Goal: Communication & Community: Answer question/provide support

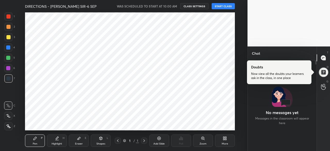
scroll to position [77, 67]
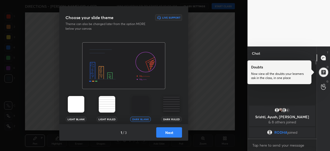
click at [166, 133] on button "Next" at bounding box center [169, 132] width 26 height 10
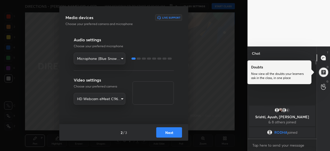
click at [166, 133] on button "Next" at bounding box center [169, 132] width 26 height 10
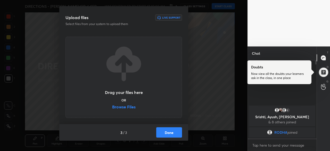
click at [128, 106] on label "Browse Files" at bounding box center [123, 107] width 23 height 5
click at [112, 106] on input "Browse Files" at bounding box center [112, 107] width 0 height 5
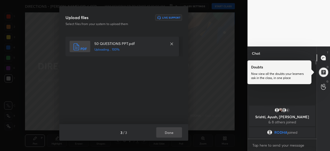
click at [172, 134] on div "3 / 3 Done" at bounding box center [123, 132] width 129 height 17
click at [171, 134] on button "Done" at bounding box center [169, 132] width 26 height 10
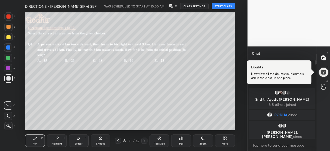
click at [227, 5] on button "START CLASS" at bounding box center [223, 6] width 23 height 6
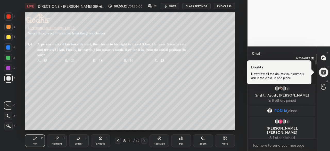
click at [322, 59] on icon at bounding box center [323, 57] width 5 height 5
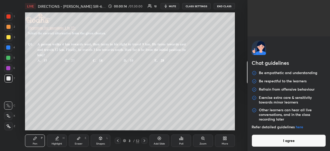
click at [290, 145] on body "1 2 3 4 5 6 7 R O A L C X Z Erase all C X Z LIVE DIRECTIONS - [PERSON_NAME] SIR…" at bounding box center [165, 75] width 330 height 151
click at [290, 143] on button "I agree" at bounding box center [289, 140] width 74 height 12
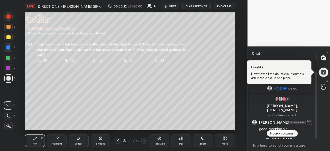
scroll to position [12, 0]
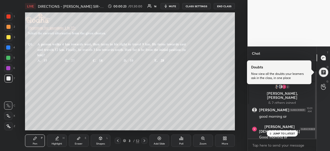
click at [283, 131] on div "JUMP TO LATEST" at bounding box center [282, 133] width 31 height 6
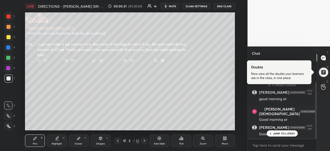
click at [277, 135] on p "JUMP TO LATEST" at bounding box center [284, 133] width 22 height 3
click at [322, 60] on icon at bounding box center [323, 57] width 5 height 5
click at [283, 144] on textarea at bounding box center [282, 145] width 61 height 8
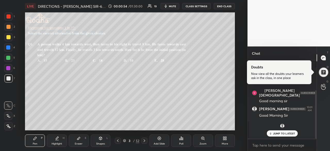
click at [291, 132] on p "JUMP TO LATEST" at bounding box center [284, 133] width 22 height 3
click at [119, 139] on icon at bounding box center [118, 140] width 4 height 4
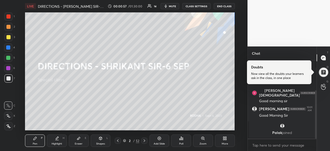
click at [119, 139] on icon at bounding box center [118, 140] width 4 height 4
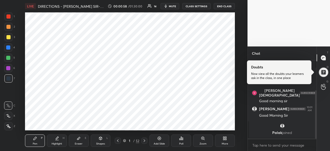
scroll to position [66, 0]
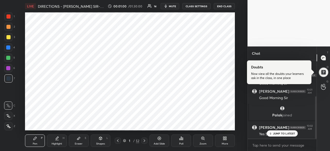
click at [9, 18] on div at bounding box center [8, 16] width 4 height 4
click at [10, 126] on icon at bounding box center [8, 126] width 5 height 4
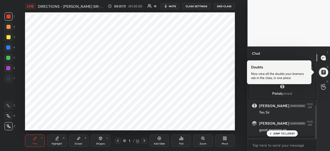
scroll to position [106, 0]
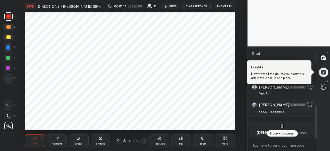
click at [281, 134] on p "JUMP TO LATEST" at bounding box center [284, 133] width 22 height 3
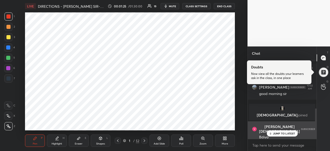
click at [284, 132] on p "JUMP TO LATEST" at bounding box center [284, 133] width 22 height 3
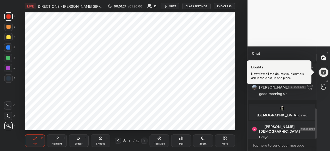
click at [8, 49] on div at bounding box center [8, 47] width 4 height 4
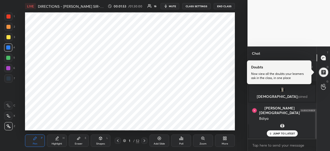
scroll to position [164, 0]
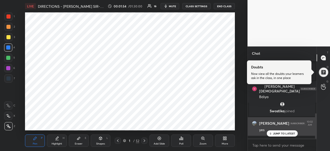
click at [281, 132] on p "JUMP TO LATEST" at bounding box center [284, 133] width 22 height 3
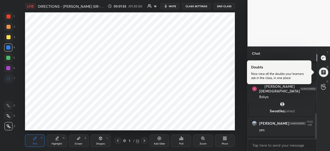
scroll to position [186, 0]
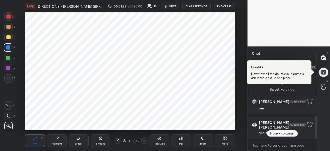
click at [10, 78] on div at bounding box center [8, 78] width 4 height 4
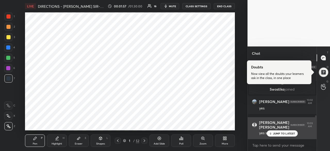
click at [276, 134] on p "JUMP TO LATEST" at bounding box center [284, 133] width 22 height 3
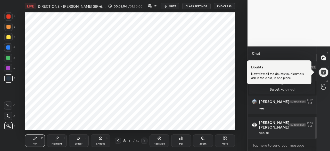
scroll to position [204, 0]
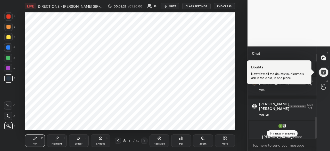
click at [279, 132] on p "1 NEW MESSAGE" at bounding box center [284, 133] width 22 height 3
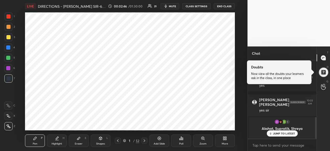
click at [289, 132] on p "JUMP TO LATEST" at bounding box center [284, 133] width 22 height 3
click at [78, 140] on icon at bounding box center [79, 138] width 4 height 4
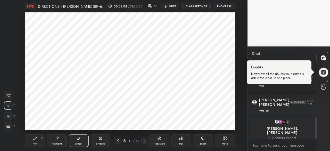
click at [39, 139] on div "Pen P" at bounding box center [35, 140] width 20 height 12
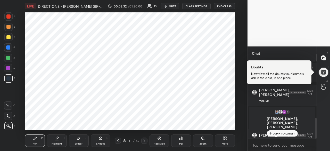
scroll to position [216, 0]
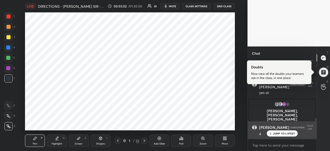
click at [283, 134] on p "JUMP TO LATEST" at bounding box center [284, 133] width 22 height 3
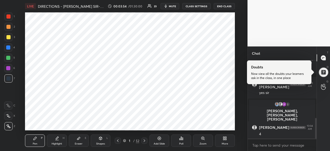
click at [9, 49] on div at bounding box center [8, 47] width 4 height 4
click at [9, 17] on div at bounding box center [8, 16] width 4 height 4
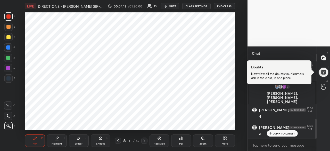
click at [280, 133] on p "JUMP TO LATEST" at bounding box center [284, 133] width 22 height 3
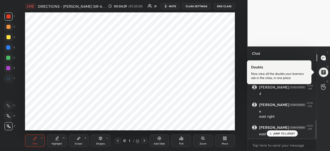
scroll to position [275, 0]
click at [9, 59] on div at bounding box center [8, 58] width 4 height 4
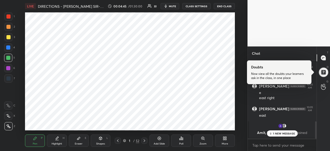
click at [275, 133] on p "1 NEW MESSAGE" at bounding box center [284, 133] width 22 height 3
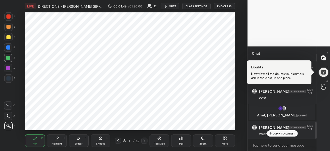
click at [282, 132] on p "JUMP TO LATEST" at bounding box center [284, 133] width 22 height 3
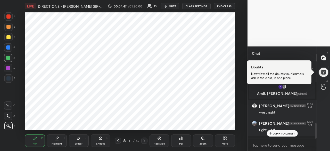
click at [278, 133] on p "JUMP TO LATEST" at bounding box center [284, 133] width 22 height 3
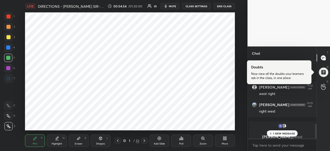
scroll to position [323, 0]
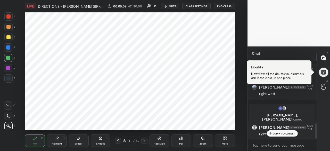
click at [276, 134] on p "JUMP TO LATEST" at bounding box center [284, 133] width 22 height 3
click at [9, 50] on div at bounding box center [8, 47] width 8 height 8
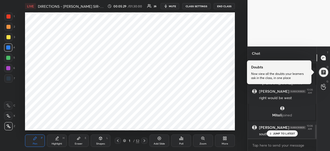
scroll to position [364, 0]
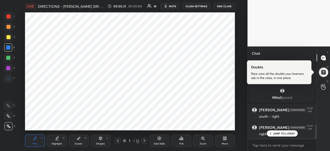
click at [274, 133] on p "JUMP TO LATEST" at bounding box center [284, 133] width 22 height 3
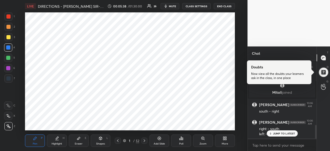
scroll to position [387, 0]
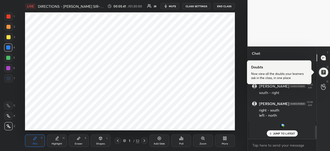
click at [277, 132] on p "JUMP TO LATEST" at bounding box center [284, 133] width 22 height 3
click at [9, 68] on div at bounding box center [8, 68] width 4 height 4
click at [9, 27] on div at bounding box center [8, 27] width 4 height 4
click at [8, 38] on div at bounding box center [8, 37] width 4 height 4
click at [10, 78] on div at bounding box center [8, 78] width 4 height 4
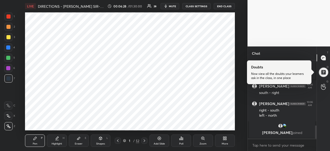
scroll to position [405, 0]
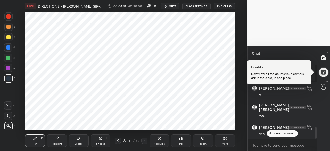
click at [276, 133] on p "JUMP TO LATEST" at bounding box center [284, 133] width 22 height 3
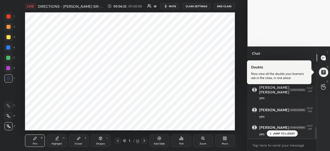
click at [277, 132] on p "JUMP TO LATEST" at bounding box center [284, 133] width 22 height 3
click at [10, 79] on div at bounding box center [8, 78] width 4 height 4
click at [8, 47] on div at bounding box center [8, 47] width 4 height 4
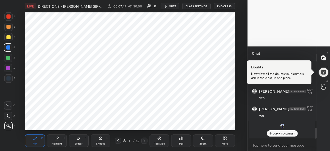
click at [277, 134] on p "JUMP TO LATEST" at bounding box center [284, 133] width 22 height 3
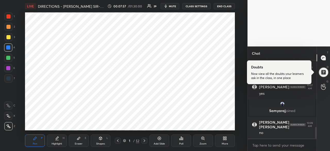
scroll to position [444, 0]
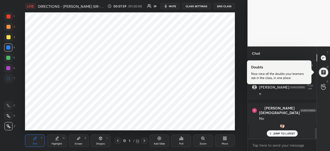
click at [288, 132] on p "JUMP TO LATEST" at bounding box center [284, 133] width 22 height 3
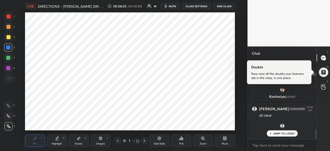
scroll to position [525, 0]
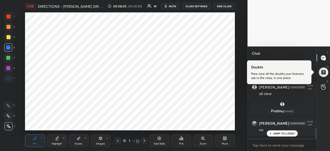
click at [276, 133] on p "JUMP TO LATEST" at bounding box center [284, 133] width 22 height 3
click at [10, 79] on div at bounding box center [8, 78] width 4 height 4
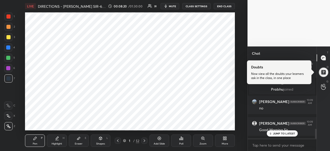
click at [284, 132] on p "JUMP TO LATEST" at bounding box center [284, 133] width 22 height 3
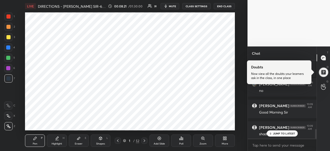
click at [281, 134] on p "JUMP TO LATEST" at bounding box center [284, 133] width 22 height 3
click at [8, 68] on div at bounding box center [8, 68] width 4 height 4
click at [8, 48] on div at bounding box center [8, 47] width 4 height 4
click at [9, 17] on div at bounding box center [8, 16] width 4 height 4
click at [9, 68] on div at bounding box center [8, 68] width 4 height 4
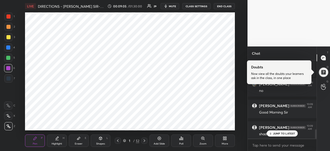
scroll to position [583, 0]
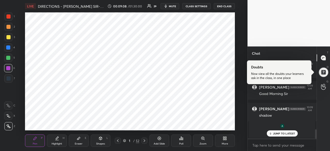
click at [281, 133] on p "JUMP TO LATEST" at bounding box center [284, 133] width 22 height 3
click at [9, 18] on div at bounding box center [8, 16] width 4 height 4
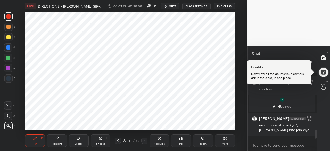
scroll to position [598, 0]
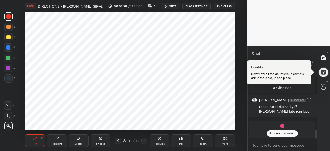
click at [284, 135] on div "JUMP TO LATEST" at bounding box center [282, 133] width 31 height 6
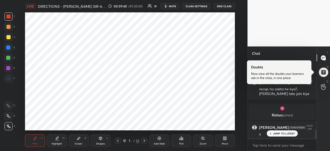
scroll to position [619, 0]
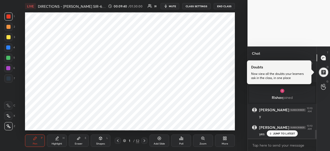
click at [280, 134] on p "JUMP TO LATEST" at bounding box center [284, 133] width 22 height 3
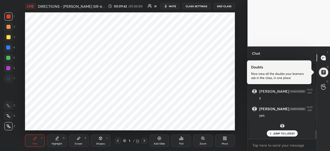
click at [285, 132] on p "JUMP TO LATEST" at bounding box center [284, 133] width 22 height 3
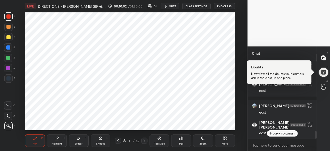
scroll to position [745, 0]
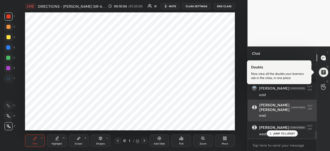
click at [278, 136] on div "JUMP TO LATEST" at bounding box center [282, 133] width 31 height 6
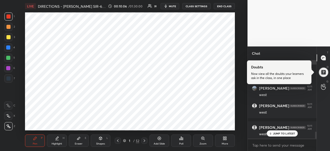
scroll to position [823, 0]
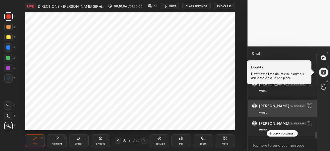
click at [283, 135] on p "JUMP TO LATEST" at bounding box center [284, 133] width 22 height 3
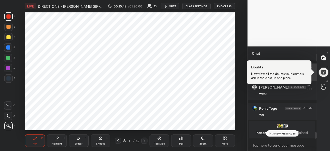
scroll to position [881, 0]
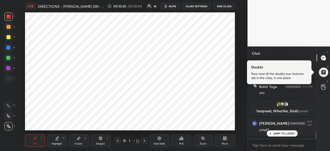
click at [11, 79] on div at bounding box center [8, 78] width 8 height 8
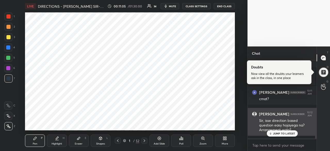
click at [285, 133] on p "JUMP TO LATEST" at bounding box center [284, 133] width 22 height 3
click at [271, 146] on textarea at bounding box center [282, 145] width 61 height 8
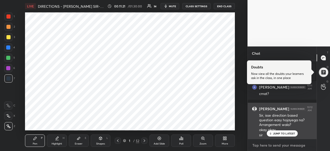
scroll to position [923, 0]
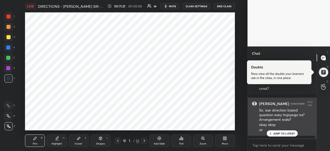
click at [281, 134] on p "JUMP TO LATEST" at bounding box center [284, 133] width 22 height 3
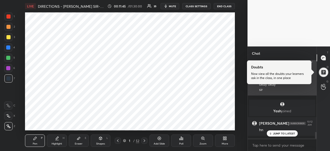
scroll to position [868, 0]
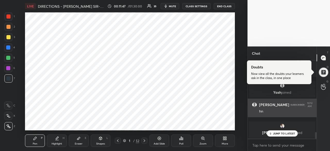
click at [278, 134] on p "JUMP TO LATEST" at bounding box center [284, 133] width 22 height 3
click at [144, 142] on icon at bounding box center [145, 140] width 2 height 3
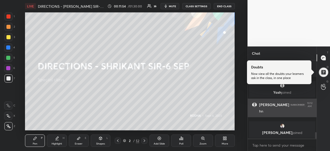
click at [144, 141] on icon at bounding box center [144, 140] width 4 height 4
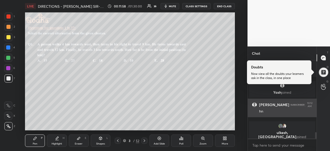
click at [10, 18] on div at bounding box center [8, 16] width 4 height 4
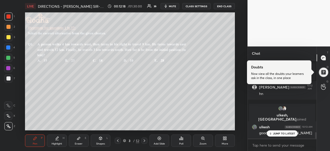
click at [277, 134] on p "JUMP TO LATEST" at bounding box center [284, 133] width 22 height 3
click at [10, 79] on div at bounding box center [8, 78] width 4 height 4
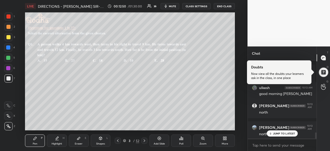
scroll to position [946, 0]
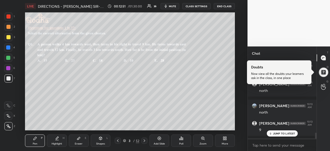
click at [277, 133] on p "JUMP TO LATEST" at bounding box center [284, 133] width 22 height 3
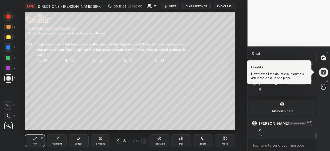
scroll to position [951, 0]
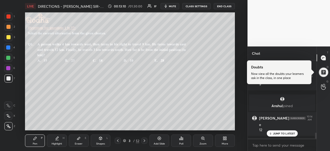
click at [8, 58] on div at bounding box center [8, 58] width 4 height 4
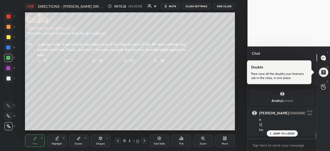
click at [9, 17] on div at bounding box center [8, 16] width 4 height 4
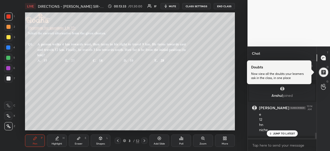
click at [75, 139] on div "Eraser E" at bounding box center [79, 140] width 20 height 12
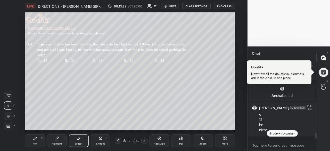
click at [35, 140] on icon at bounding box center [35, 138] width 4 height 4
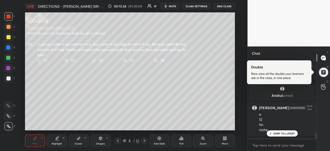
click at [8, 80] on div at bounding box center [8, 78] width 4 height 4
click at [9, 47] on div at bounding box center [8, 47] width 4 height 4
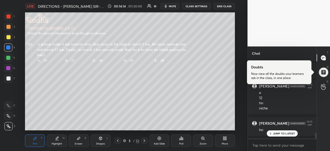
scroll to position [1001, 0]
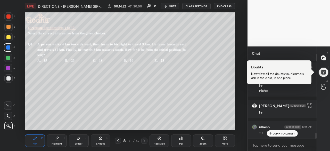
click at [9, 79] on div at bounding box center [8, 78] width 4 height 4
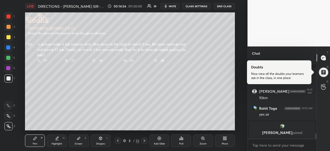
scroll to position [1054, 0]
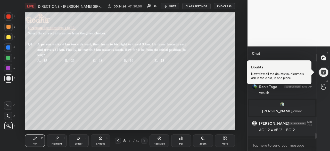
click at [9, 57] on div at bounding box center [8, 58] width 4 height 4
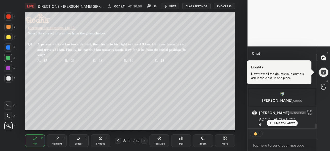
scroll to position [1092, 0]
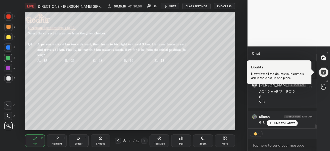
click at [273, 124] on p "JUMP TO LATEST" at bounding box center [284, 122] width 22 height 3
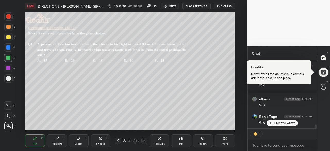
type textarea "x"
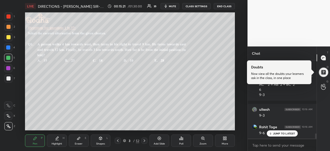
scroll to position [77, 67]
click at [279, 133] on p "JUMP TO LATEST" at bounding box center [284, 133] width 22 height 3
click at [9, 78] on div at bounding box center [8, 78] width 4 height 4
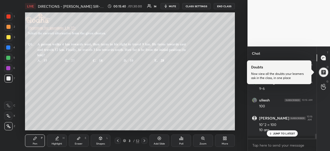
scroll to position [1165, 0]
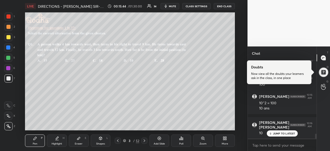
click at [275, 133] on p "JUMP TO LATEST" at bounding box center [284, 133] width 22 height 3
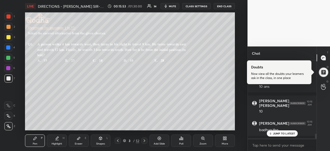
click at [272, 132] on div "JUMP TO LATEST" at bounding box center [282, 133] width 31 height 6
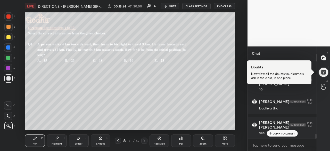
scroll to position [1248, 0]
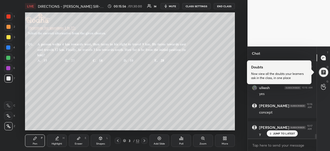
click at [282, 135] on div "[PERSON_NAME] 10:15 AM 10km Rohit Toge 10:15 AM yes [PERSON_NAME] joined [PERSO…" at bounding box center [282, 99] width 69 height 78
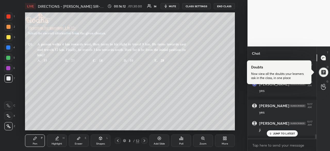
click at [144, 141] on icon at bounding box center [145, 140] width 2 height 3
click at [273, 133] on p "JUMP TO LATEST" at bounding box center [284, 133] width 22 height 3
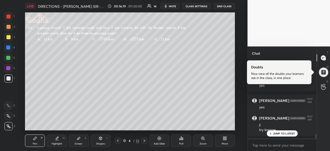
click at [287, 133] on p "JUMP TO LATEST" at bounding box center [284, 133] width 22 height 3
click at [179, 143] on div "Poll" at bounding box center [181, 143] width 4 height 3
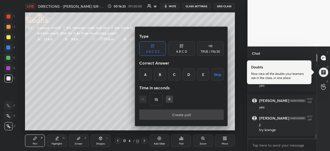
click at [147, 74] on div "A" at bounding box center [145, 74] width 12 height 12
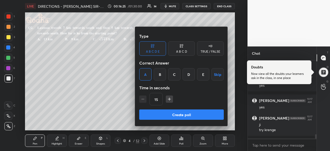
click at [170, 100] on icon "button" at bounding box center [169, 98] width 5 height 5
type input "45"
click at [183, 115] on button "Create poll" at bounding box center [181, 114] width 85 height 10
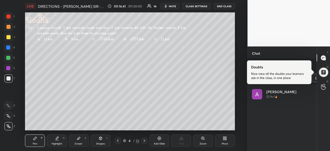
scroll to position [60, 59]
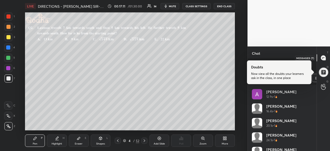
click at [324, 57] on icon at bounding box center [323, 57] width 2 height 0
click at [315, 75] on div "Poll END POLL 1 sec A 69% B 23% C 0% D 8% E 0%" at bounding box center [282, 71] width 69 height 27
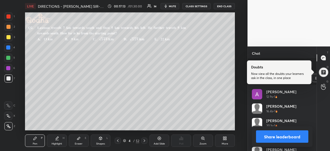
click at [286, 136] on button "Share leaderboard" at bounding box center [282, 136] width 52 height 12
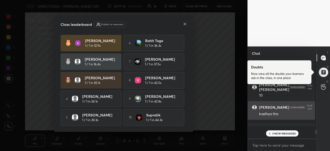
scroll to position [0, 0]
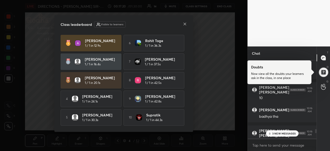
click at [184, 26] on div at bounding box center [185, 24] width 4 height 5
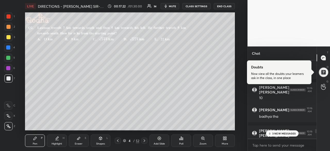
click at [276, 133] on p "3 NEW MESSAGES" at bounding box center [284, 133] width 24 height 3
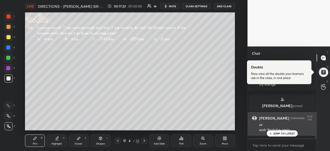
scroll to position [1315, 0]
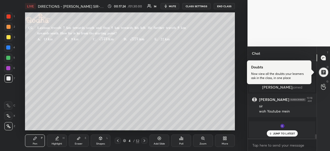
click at [288, 134] on p "JUMP TO LATEST" at bounding box center [284, 133] width 22 height 3
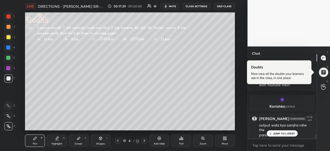
scroll to position [1280, 0]
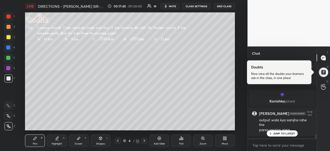
click at [273, 132] on p "JUMP TO LATEST" at bounding box center [284, 133] width 22 height 3
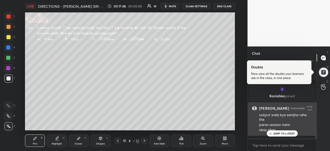
click at [284, 133] on p "JUMP TO LATEST" at bounding box center [284, 133] width 22 height 3
click at [9, 17] on div at bounding box center [8, 16] width 4 height 4
click at [8, 78] on div at bounding box center [8, 78] width 4 height 4
click at [9, 18] on div at bounding box center [8, 16] width 4 height 4
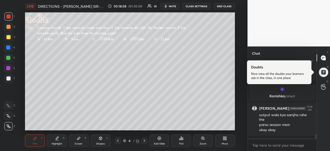
click at [9, 18] on div at bounding box center [8, 16] width 4 height 4
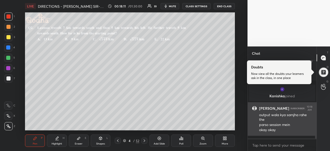
click at [10, 78] on div at bounding box center [8, 78] width 8 height 8
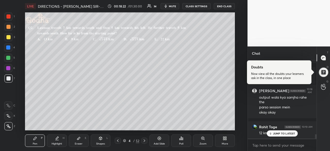
click at [277, 132] on p "JUMP TO LATEST" at bounding box center [284, 133] width 22 height 3
click at [9, 17] on div at bounding box center [8, 16] width 4 height 4
click at [9, 78] on div at bounding box center [8, 78] width 4 height 4
click at [9, 18] on div at bounding box center [8, 16] width 4 height 4
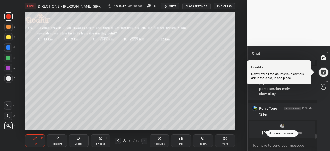
click at [277, 133] on p "JUMP TO LATEST" at bounding box center [284, 133] width 22 height 3
click at [10, 79] on div at bounding box center [8, 78] width 4 height 4
click at [9, 18] on div at bounding box center [8, 16] width 4 height 4
click at [10, 78] on div at bounding box center [8, 78] width 4 height 4
click at [10, 50] on div at bounding box center [8, 47] width 8 height 8
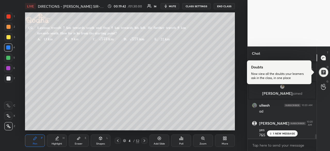
scroll to position [1339, 0]
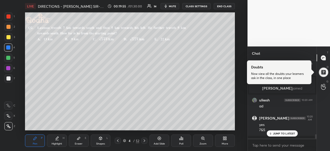
click at [8, 79] on div at bounding box center [8, 78] width 4 height 4
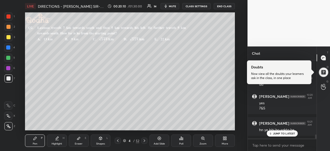
click at [275, 132] on p "JUMP TO LATEST" at bounding box center [284, 133] width 22 height 3
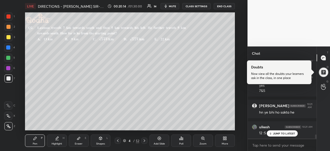
click at [277, 133] on p "JUMP TO LATEST" at bounding box center [284, 133] width 22 height 3
click at [9, 59] on div at bounding box center [8, 58] width 4 height 4
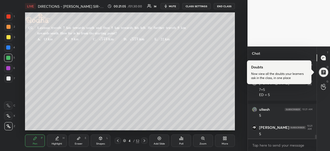
scroll to position [1506, 0]
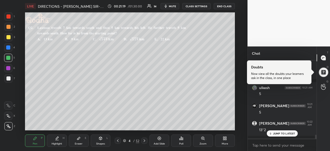
click at [281, 133] on p "JUMP TO LATEST" at bounding box center [284, 133] width 22 height 3
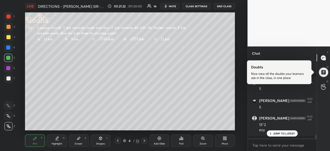
click at [276, 134] on p "JUMP TO LATEST" at bounding box center [284, 133] width 22 height 3
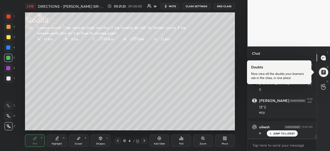
click at [279, 135] on p "JUMP TO LATEST" at bounding box center [284, 133] width 22 height 3
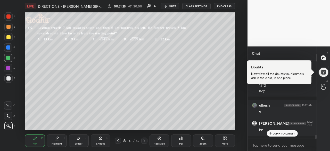
click at [280, 135] on div "JUMP TO LATEST" at bounding box center [282, 133] width 31 height 6
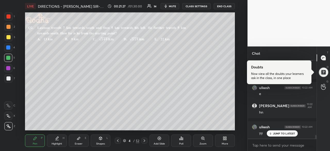
click at [279, 134] on p "JUMP TO LATEST" at bounding box center [284, 133] width 22 height 3
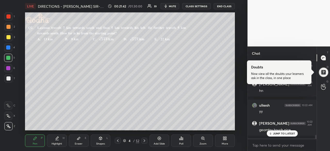
click at [276, 136] on div "JUMP TO LATEST" at bounding box center [282, 133] width 31 height 6
click at [144, 140] on icon at bounding box center [144, 140] width 4 height 4
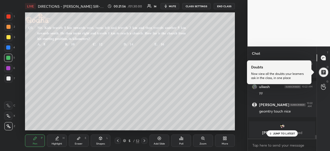
click at [182, 139] on icon at bounding box center [181, 138] width 1 height 3
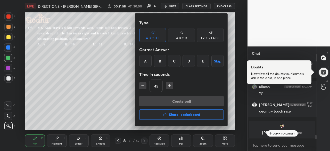
click at [164, 60] on div "B" at bounding box center [160, 61] width 12 height 12
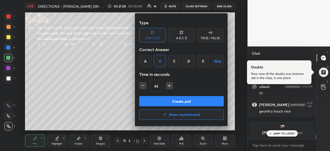
click at [181, 102] on button "Create poll" at bounding box center [181, 101] width 85 height 10
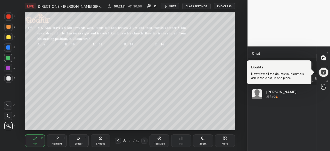
scroll to position [60, 59]
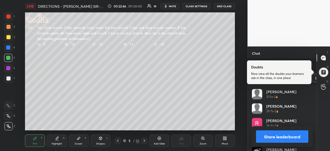
click at [272, 136] on button "Share leaderboard" at bounding box center [282, 136] width 52 height 12
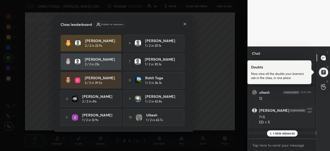
scroll to position [77, 67]
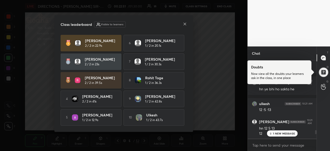
click at [184, 22] on icon at bounding box center [185, 24] width 4 height 4
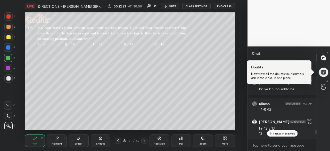
click at [284, 134] on p "1 NEW MESSAGE" at bounding box center [284, 133] width 22 height 3
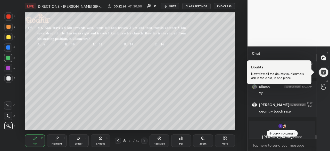
scroll to position [1594, 0]
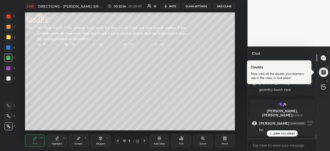
click at [76, 141] on div "Eraser E" at bounding box center [79, 140] width 20 height 12
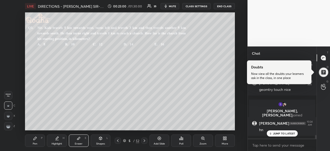
click at [9, 125] on rect at bounding box center [8, 124] width 1 height 1
click at [36, 138] on icon at bounding box center [35, 138] width 4 height 4
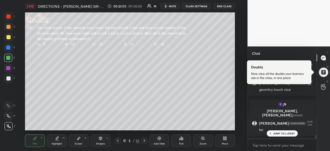
click at [9, 79] on div at bounding box center [8, 78] width 4 height 4
click at [9, 17] on div at bounding box center [8, 16] width 4 height 4
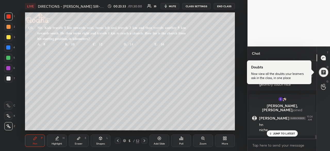
click at [277, 135] on p "JUMP TO LATEST" at bounding box center [284, 133] width 22 height 3
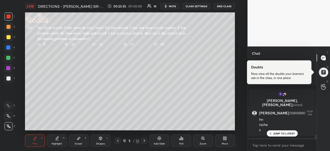
click at [278, 136] on div "JUMP TO LATEST" at bounding box center [282, 133] width 31 height 6
click at [9, 80] on div at bounding box center [8, 78] width 4 height 4
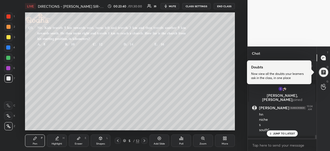
scroll to position [1627, 0]
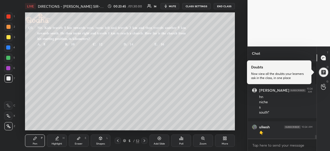
click at [10, 16] on div at bounding box center [8, 16] width 4 height 4
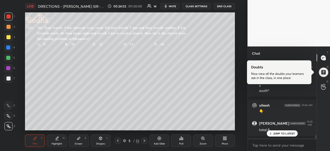
click at [79, 141] on div "Eraser E" at bounding box center [79, 140] width 20 height 12
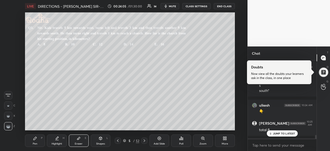
click at [35, 141] on div "Pen P" at bounding box center [35, 140] width 20 height 12
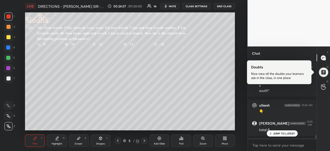
click at [10, 78] on div at bounding box center [8, 78] width 4 height 4
click at [9, 17] on div at bounding box center [8, 16] width 4 height 4
click at [275, 134] on p "JUMP TO LATEST" at bounding box center [284, 133] width 22 height 3
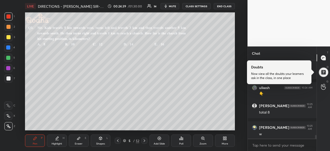
scroll to position [1684, 0]
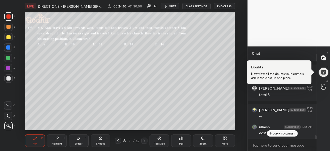
click at [275, 134] on p "JUMP TO LATEST" at bounding box center [284, 133] width 22 height 3
click at [76, 139] on div "Eraser E" at bounding box center [79, 140] width 20 height 12
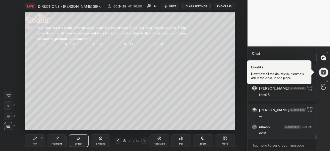
scroll to position [1705, 0]
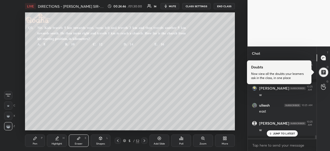
click at [36, 141] on div "Pen P" at bounding box center [35, 140] width 20 height 12
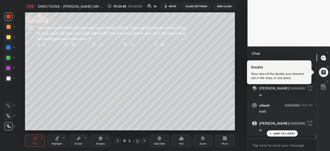
click at [8, 79] on div at bounding box center [8, 78] width 4 height 4
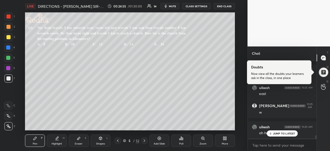
click at [10, 17] on div at bounding box center [8, 16] width 4 height 4
click at [10, 48] on div at bounding box center [8, 47] width 4 height 4
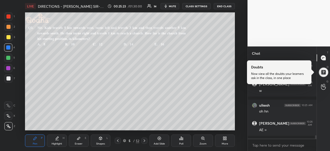
click at [9, 38] on div at bounding box center [8, 37] width 4 height 4
click at [9, 48] on div at bounding box center [8, 47] width 4 height 4
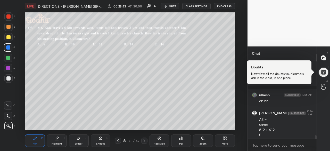
scroll to position [1760, 0]
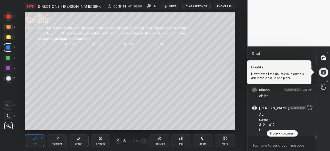
click at [276, 135] on p "JUMP TO LATEST" at bounding box center [284, 133] width 22 height 3
click at [9, 16] on div at bounding box center [8, 16] width 4 height 4
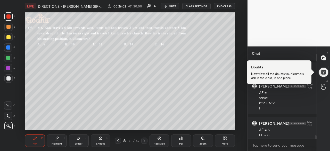
scroll to position [1787, 0]
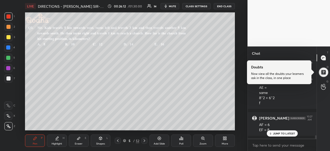
click at [277, 134] on p "JUMP TO LATEST" at bounding box center [284, 133] width 22 height 3
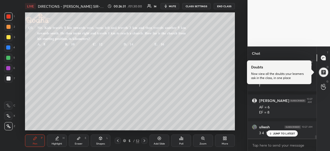
click at [10, 57] on div at bounding box center [8, 58] width 4 height 4
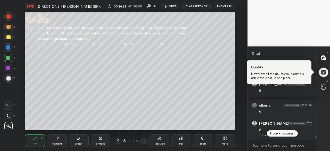
scroll to position [1870, 0]
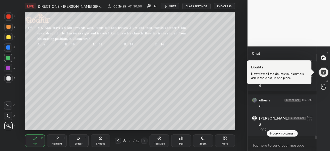
click at [277, 134] on p "JUMP TO LATEST" at bounding box center [284, 133] width 22 height 3
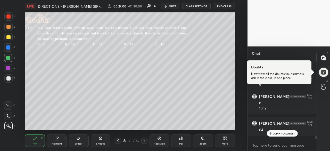
click at [279, 134] on p "JUMP TO LATEST" at bounding box center [284, 133] width 22 height 3
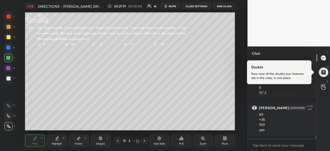
scroll to position [1913, 0]
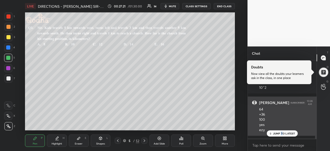
click at [282, 133] on p "JUMP TO LATEST" at bounding box center [284, 133] width 22 height 3
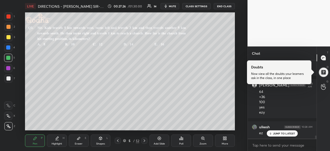
click at [288, 135] on div "JUMP TO LATEST" at bounding box center [282, 133] width 31 height 6
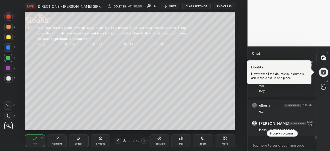
click at [276, 132] on p "JUMP TO LATEST" at bounding box center [284, 133] width 22 height 3
click at [145, 140] on icon at bounding box center [144, 140] width 4 height 4
click at [180, 142] on div "Poll" at bounding box center [181, 140] width 20 height 12
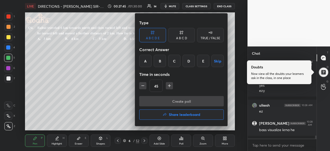
click at [175, 62] on div "C" at bounding box center [174, 61] width 12 height 12
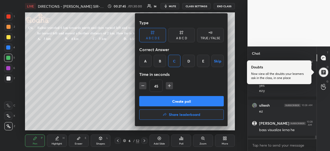
click at [188, 101] on button "Create poll" at bounding box center [181, 101] width 85 height 10
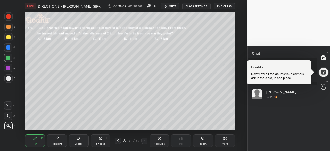
scroll to position [60, 59]
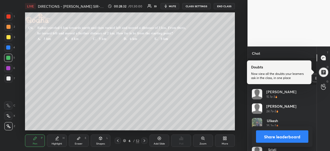
click at [279, 137] on button "Share leaderboard" at bounding box center [282, 136] width 52 height 12
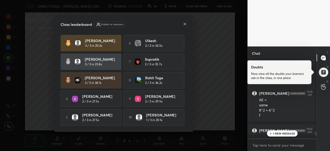
scroll to position [75, 66]
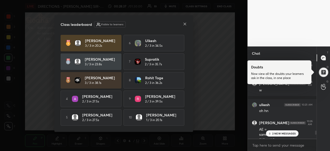
click at [183, 24] on icon at bounding box center [185, 24] width 4 height 4
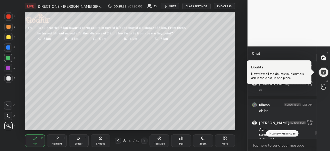
click at [283, 133] on p "2 NEW MESSAGES" at bounding box center [284, 133] width 24 height 3
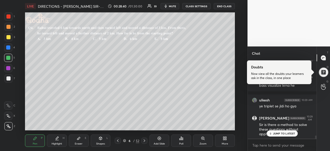
click at [283, 132] on p "JUMP TO LATEST" at bounding box center [284, 133] width 22 height 3
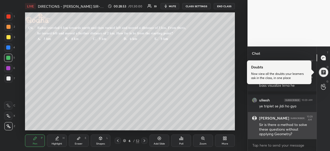
click at [11, 15] on div at bounding box center [8, 16] width 8 height 8
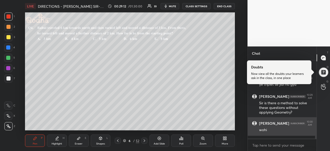
scroll to position [1875, 0]
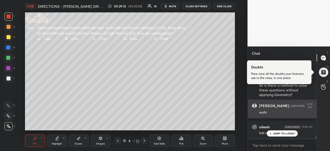
click at [282, 132] on p "JUMP TO LATEST" at bounding box center [284, 133] width 22 height 3
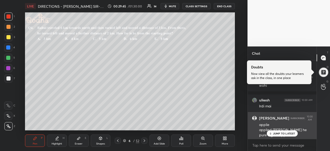
scroll to position [1907, 0]
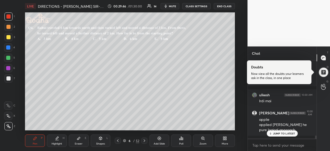
click at [284, 135] on p "JUMP TO LATEST" at bounding box center [284, 133] width 22 height 3
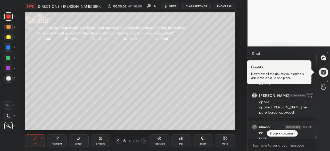
scroll to position [1930, 0]
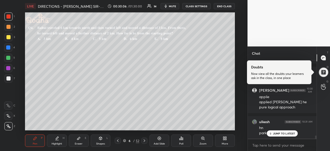
click at [278, 133] on p "JUMP TO LATEST" at bounding box center [284, 133] width 22 height 3
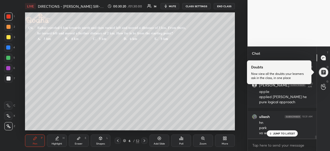
click at [277, 134] on p "JUMP TO LATEST" at bounding box center [284, 133] width 22 height 3
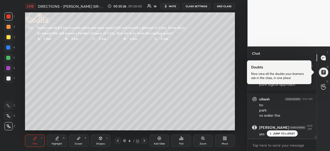
click at [282, 133] on p "JUMP TO LATEST" at bounding box center [284, 133] width 22 height 3
click at [80, 140] on icon at bounding box center [79, 138] width 4 height 4
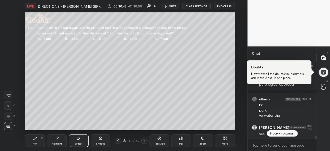
scroll to position [1979, 0]
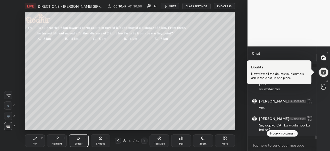
click at [276, 134] on p "JUMP TO LATEST" at bounding box center [284, 133] width 22 height 3
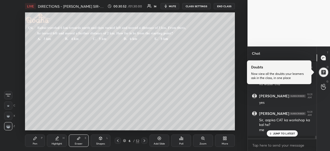
scroll to position [2001, 0]
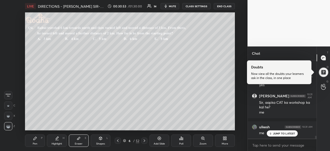
click at [285, 135] on p "JUMP TO LATEST" at bounding box center [284, 133] width 22 height 3
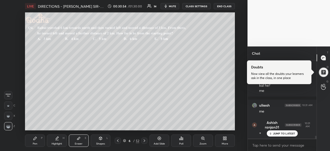
click at [287, 133] on p "JUMP TO LATEST" at bounding box center [284, 133] width 22 height 3
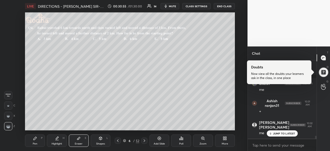
click at [284, 131] on div "JUMP TO LATEST" at bounding box center [282, 133] width 31 height 6
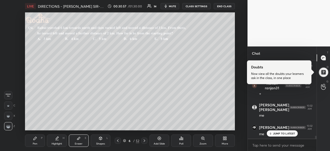
click at [38, 141] on div "Pen P" at bounding box center [35, 140] width 20 height 12
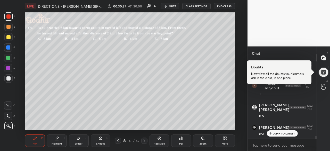
click at [273, 134] on div "JUMP TO LATEST" at bounding box center [282, 133] width 31 height 6
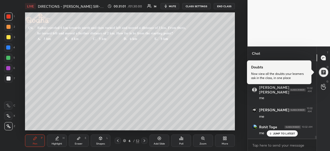
click at [281, 133] on p "JUMP TO LATEST" at bounding box center [284, 133] width 22 height 3
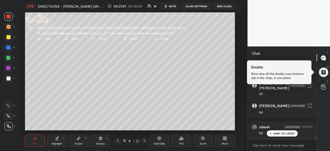
scroll to position [2180, 0]
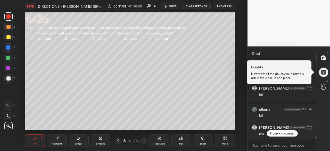
click at [277, 134] on p "JUMP TO LATEST" at bounding box center [284, 133] width 22 height 3
click at [9, 80] on div at bounding box center [8, 78] width 4 height 4
click at [78, 141] on div "Eraser E" at bounding box center [79, 140] width 20 height 12
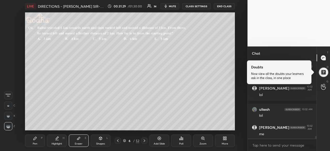
click at [10, 125] on rect at bounding box center [10, 125] width 1 height 1
click at [35, 141] on div "Pen P" at bounding box center [35, 140] width 20 height 12
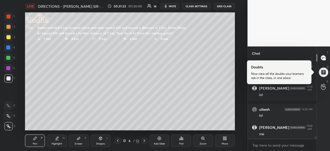
click at [8, 78] on div at bounding box center [8, 78] width 4 height 4
click at [11, 17] on div at bounding box center [8, 16] width 8 height 8
click at [8, 78] on div at bounding box center [8, 78] width 4 height 4
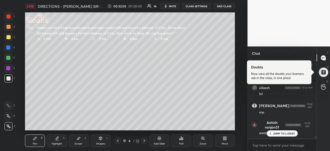
scroll to position [2223, 0]
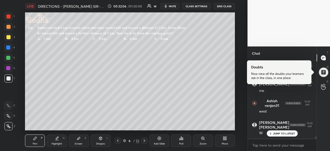
click at [9, 17] on div at bounding box center [8, 16] width 4 height 4
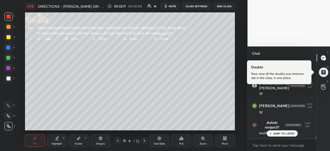
scroll to position [2284, 0]
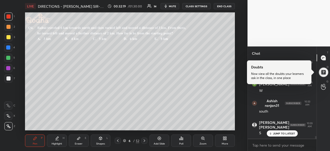
click at [8, 79] on div at bounding box center [8, 78] width 4 height 4
click at [10, 17] on div at bounding box center [8, 16] width 4 height 4
click at [10, 48] on div at bounding box center [8, 47] width 4 height 4
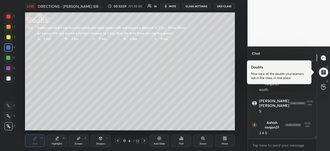
click at [9, 17] on div at bounding box center [8, 16] width 4 height 4
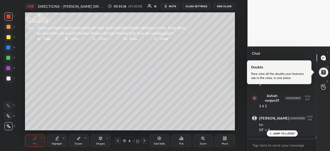
scroll to position [2337, 0]
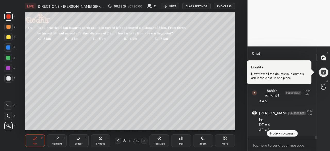
click at [9, 58] on div at bounding box center [8, 58] width 4 height 4
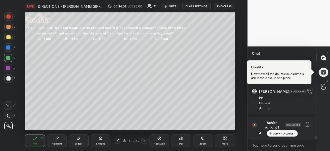
scroll to position [2385, 0]
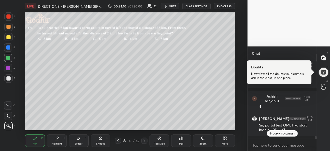
click at [282, 134] on p "JUMP TO LATEST" at bounding box center [284, 133] width 22 height 3
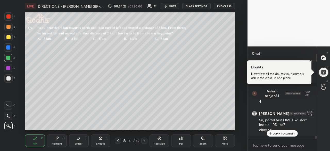
click at [278, 133] on p "JUMP TO LATEST" at bounding box center [284, 133] width 22 height 3
click at [143, 142] on icon at bounding box center [144, 140] width 4 height 4
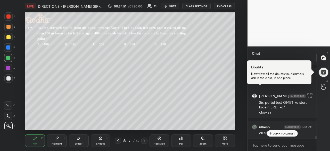
click at [287, 132] on p "JUMP TO LATEST" at bounding box center [284, 133] width 22 height 3
click at [187, 143] on div "Poll" at bounding box center [181, 140] width 20 height 12
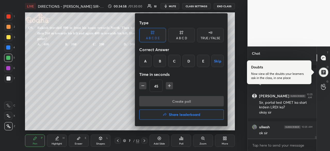
click at [147, 61] on div "A" at bounding box center [145, 61] width 12 height 12
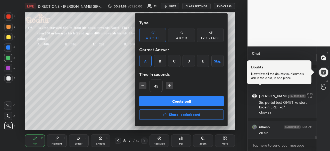
click at [194, 101] on button "Create poll" at bounding box center [181, 101] width 85 height 10
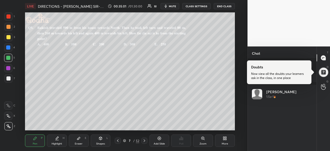
scroll to position [60, 59]
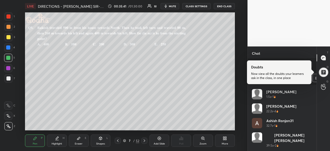
click at [302, 89] on div "[PERSON_NAME] 1.5s • 1" at bounding box center [282, 96] width 61 height 14
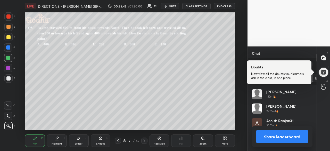
click at [291, 136] on button "Share leaderboard" at bounding box center [282, 136] width 52 height 12
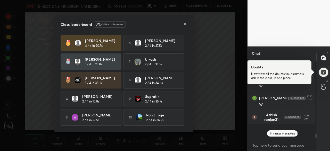
scroll to position [0, 2]
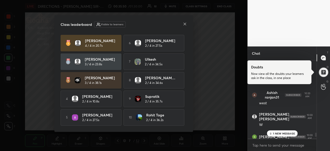
click at [272, 134] on div "1 NEW MESSAGE" at bounding box center [282, 133] width 31 height 6
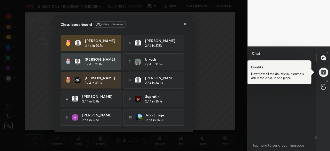
scroll to position [2145, 0]
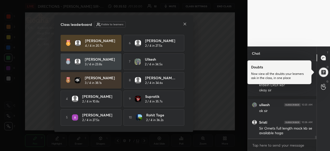
click at [186, 22] on icon at bounding box center [185, 24] width 4 height 4
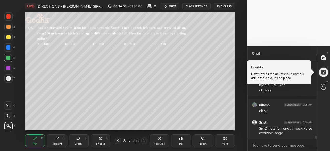
scroll to position [2166, 0]
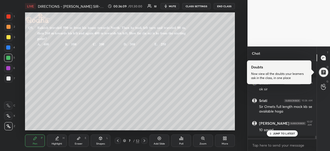
click at [9, 79] on div at bounding box center [8, 78] width 4 height 4
click at [9, 57] on div at bounding box center [8, 58] width 4 height 4
click at [8, 79] on div at bounding box center [8, 78] width 4 height 4
click at [280, 133] on p "JUMP TO LATEST" at bounding box center [284, 133] width 22 height 3
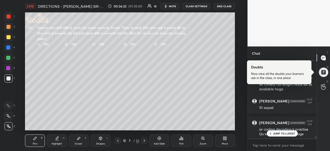
click at [287, 134] on p "JUMP TO LATEST" at bounding box center [284, 133] width 22 height 3
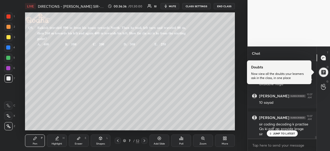
click at [283, 134] on p "JUMP TO LATEST" at bounding box center [284, 133] width 22 height 3
click at [10, 18] on div at bounding box center [8, 16] width 4 height 4
click at [10, 79] on div at bounding box center [8, 78] width 4 height 4
click at [9, 17] on div at bounding box center [8, 16] width 4 height 4
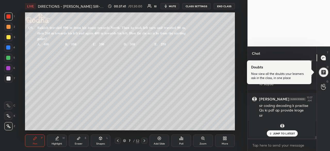
click at [9, 78] on div at bounding box center [8, 78] width 4 height 4
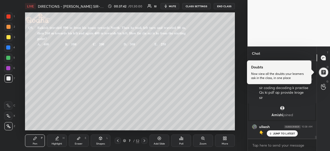
scroll to position [2139, 0]
click at [8, 17] on div at bounding box center [8, 16] width 4 height 4
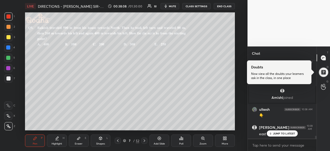
scroll to position [2175, 0]
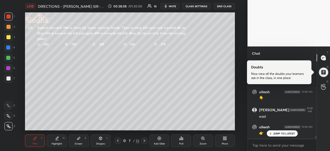
click at [10, 78] on div at bounding box center [8, 78] width 4 height 4
click at [10, 17] on div at bounding box center [8, 16] width 4 height 4
click at [10, 79] on div at bounding box center [8, 78] width 4 height 4
click at [9, 58] on div at bounding box center [8, 58] width 4 height 4
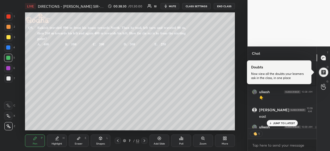
scroll to position [2, 2]
click at [283, 124] on p "JUMP TO LATEST" at bounding box center [284, 122] width 22 height 3
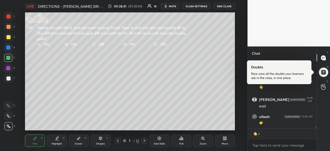
type textarea "x"
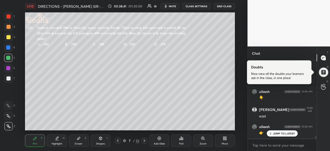
scroll to position [2175, 0]
click at [9, 48] on div at bounding box center [8, 47] width 4 height 4
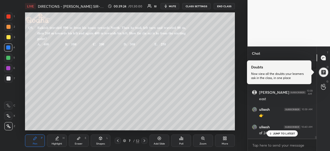
click at [9, 79] on div at bounding box center [8, 78] width 4 height 4
click at [277, 131] on div "JUMP TO LATEST" at bounding box center [282, 133] width 31 height 6
click at [8, 59] on div at bounding box center [8, 58] width 4 height 4
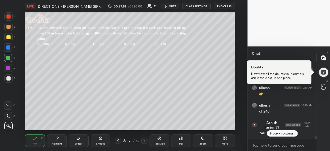
click at [9, 46] on div at bounding box center [8, 47] width 4 height 4
click at [9, 59] on div at bounding box center [8, 58] width 4 height 4
click at [279, 133] on p "JUMP TO LATEST" at bounding box center [284, 133] width 22 height 3
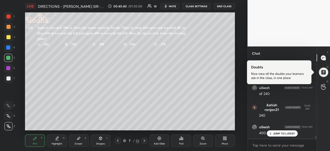
click at [278, 133] on p "JUMP TO LATEST" at bounding box center [284, 133] width 22 height 3
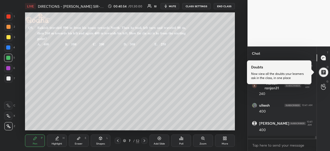
scroll to position [2270, 0]
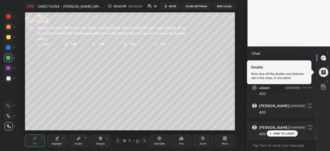
click at [280, 133] on p "JUMP TO LATEST" at bounding box center [284, 133] width 22 height 3
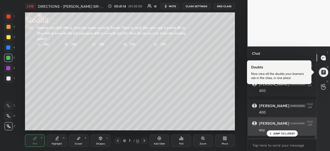
click at [283, 132] on p "JUMP TO LATEST" at bounding box center [284, 133] width 22 height 3
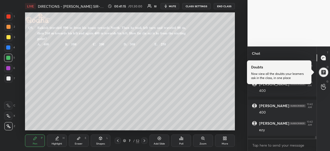
scroll to position [2310, 0]
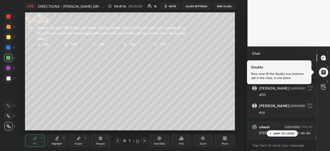
click at [283, 134] on p "JUMP TO LATEST" at bounding box center [284, 133] width 22 height 3
click at [146, 139] on div at bounding box center [144, 140] width 6 height 6
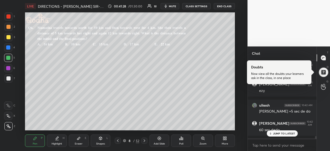
click at [287, 134] on p "JUMP TO LATEST" at bounding box center [284, 133] width 22 height 3
click at [185, 141] on div "Poll" at bounding box center [181, 140] width 20 height 12
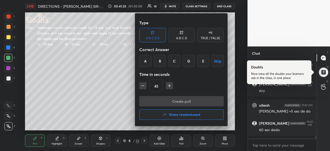
click at [188, 63] on div "D" at bounding box center [189, 61] width 12 height 12
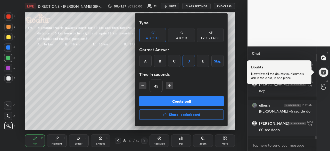
click at [169, 84] on icon "button" at bounding box center [169, 85] width 5 height 5
type input "60"
click at [189, 101] on button "Create poll" at bounding box center [181, 101] width 85 height 10
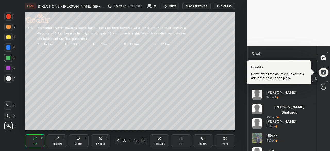
scroll to position [83, 0]
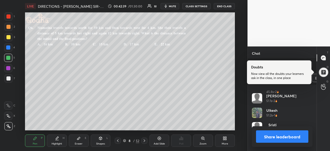
click at [291, 137] on button "Share leaderboard" at bounding box center [282, 136] width 52 height 12
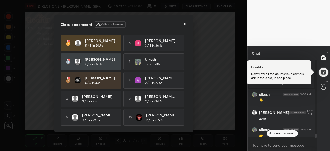
scroll to position [77, 67]
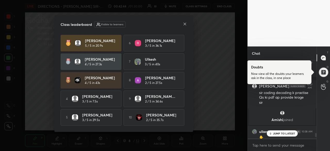
click at [185, 24] on icon at bounding box center [185, 24] width 4 height 4
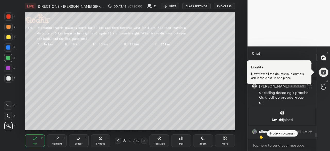
click at [278, 134] on p "JUMP TO LATEST" at bounding box center [284, 133] width 22 height 3
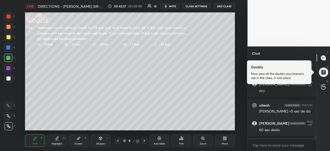
click at [9, 81] on div at bounding box center [8, 78] width 8 height 8
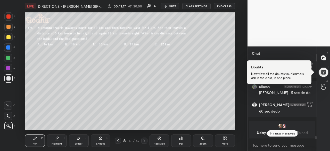
click at [10, 17] on div at bounding box center [8, 16] width 4 height 4
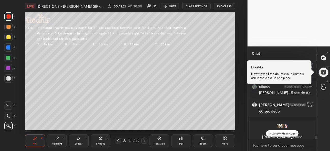
click at [9, 79] on div at bounding box center [8, 78] width 4 height 4
click at [9, 17] on div at bounding box center [8, 16] width 4 height 4
click at [13, 84] on div "1 2 3 4 5 6 7" at bounding box center [9, 48] width 11 height 72
click at [9, 77] on div at bounding box center [8, 78] width 4 height 4
click at [277, 133] on p "2 NEW MESSAGES" at bounding box center [284, 133] width 24 height 3
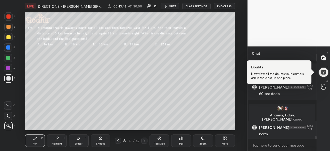
scroll to position [2271, 0]
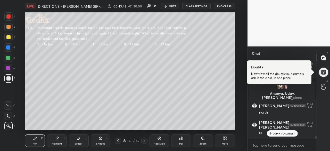
click at [8, 79] on div at bounding box center [8, 78] width 4 height 4
click at [9, 17] on div at bounding box center [8, 16] width 4 height 4
click at [280, 133] on p "JUMP TO LATEST" at bounding box center [284, 133] width 22 height 3
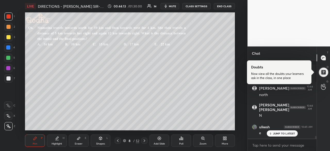
click at [276, 132] on p "JUMP TO LATEST" at bounding box center [284, 133] width 22 height 3
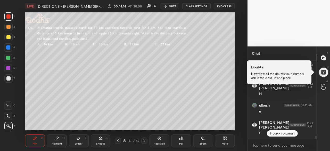
click at [10, 78] on div at bounding box center [8, 78] width 4 height 4
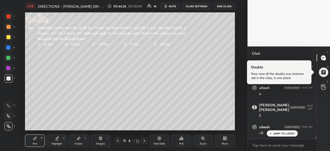
scroll to position [2350, 0]
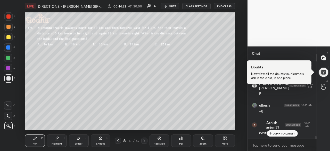
click at [9, 58] on div at bounding box center [8, 58] width 4 height 4
click at [10, 16] on div at bounding box center [8, 16] width 4 height 4
click at [278, 134] on p "JUMP TO LATEST" at bounding box center [284, 133] width 22 height 3
click at [9, 47] on div at bounding box center [8, 47] width 4 height 4
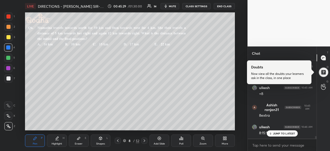
click at [10, 79] on div at bounding box center [8, 78] width 4 height 4
click at [9, 59] on div at bounding box center [8, 58] width 4 height 4
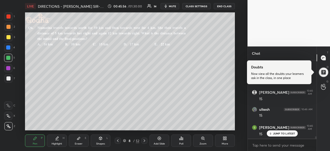
scroll to position [2442, 0]
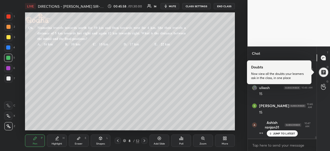
click at [274, 133] on p "JUMP TO LATEST" at bounding box center [284, 133] width 22 height 3
click at [9, 79] on div at bounding box center [8, 78] width 4 height 4
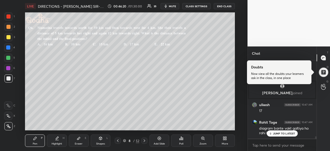
scroll to position [2447, 0]
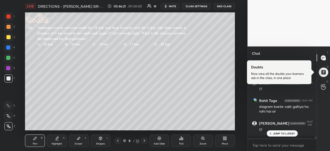
click at [280, 132] on p "JUMP TO LATEST" at bounding box center [284, 133] width 22 height 3
click at [10, 69] on div at bounding box center [8, 68] width 4 height 4
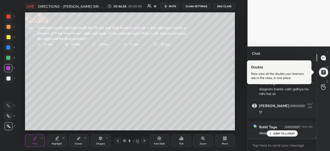
scroll to position [2482, 0]
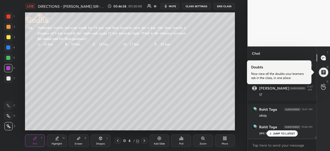
click at [274, 134] on p "JUMP TO LATEST" at bounding box center [284, 133] width 22 height 3
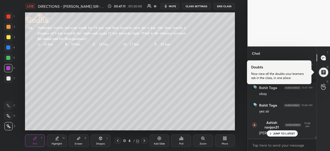
click at [281, 133] on p "JUMP TO LATEST" at bounding box center [284, 133] width 22 height 3
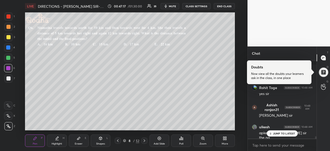
click at [272, 133] on icon at bounding box center [270, 133] width 3 height 3
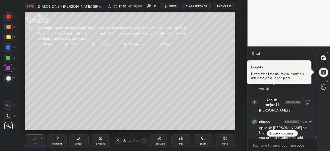
click at [287, 133] on p "JUMP TO LATEST" at bounding box center [284, 133] width 22 height 3
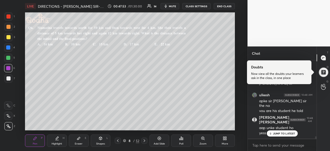
scroll to position [2575, 0]
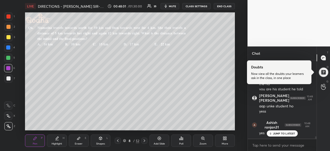
click at [284, 132] on p "JUMP TO LATEST" at bounding box center [284, 133] width 22 height 3
click at [77, 140] on icon at bounding box center [79, 138] width 4 height 4
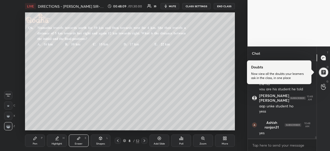
click at [79, 140] on icon at bounding box center [79, 138] width 4 height 4
click at [37, 141] on div "Pen P" at bounding box center [35, 140] width 20 height 12
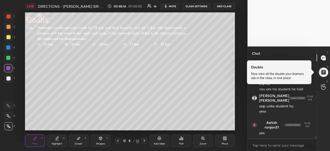
scroll to position [2593, 0]
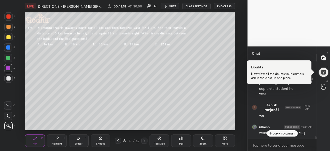
click at [277, 132] on p "JUMP TO LATEST" at bounding box center [284, 133] width 22 height 3
click at [77, 140] on icon at bounding box center [79, 138] width 4 height 4
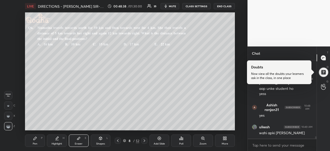
scroll to position [2614, 0]
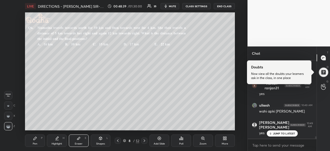
click at [35, 139] on icon at bounding box center [35, 138] width 4 height 4
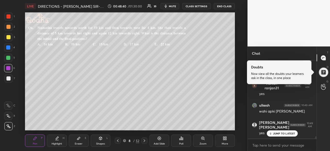
click at [283, 133] on p "JUMP TO LATEST" at bounding box center [284, 133] width 22 height 3
click at [79, 140] on icon at bounding box center [79, 138] width 4 height 4
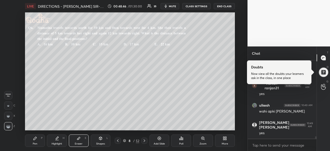
click at [38, 141] on div "Pen P" at bounding box center [35, 140] width 20 height 12
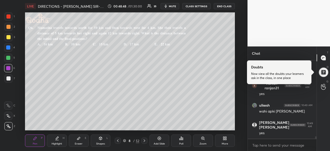
click at [7, 78] on div at bounding box center [8, 78] width 4 height 4
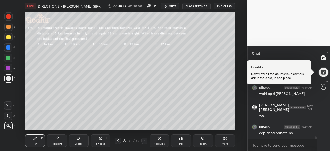
scroll to position [2658, 0]
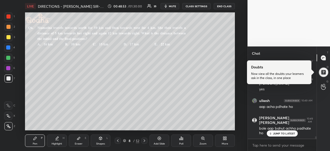
click at [278, 134] on p "JUMP TO LATEST" at bounding box center [284, 133] width 22 height 3
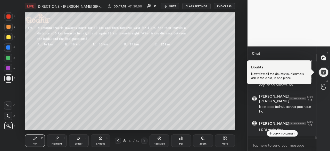
click at [277, 133] on p "JUMP TO LATEST" at bounding box center [284, 133] width 22 height 3
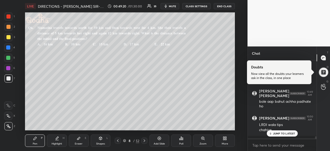
click at [284, 132] on p "JUMP TO LATEST" at bounding box center [284, 133] width 22 height 3
click at [78, 139] on icon at bounding box center [78, 138] width 3 height 3
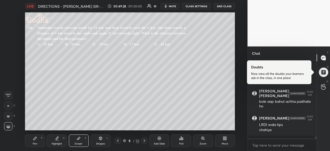
scroll to position [2707, 0]
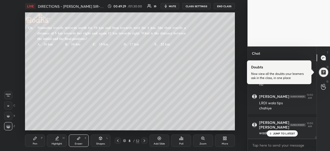
click at [279, 133] on p "JUMP TO LATEST" at bounding box center [284, 133] width 22 height 3
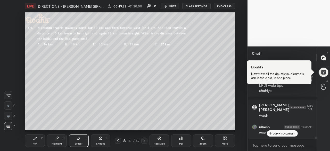
click at [282, 133] on p "JUMP TO LATEST" at bounding box center [284, 133] width 22 height 3
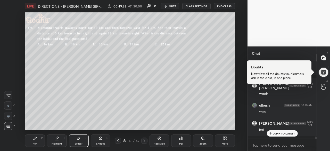
click at [288, 134] on p "JUMP TO LATEST" at bounding box center [284, 133] width 22 height 3
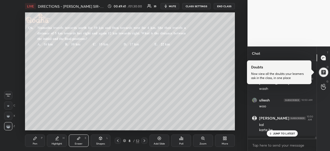
click at [284, 131] on div "JUMP TO LATEST" at bounding box center [282, 133] width 31 height 6
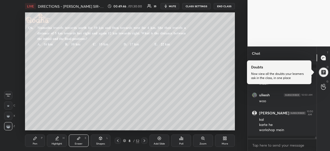
click at [35, 142] on div "Pen" at bounding box center [35, 143] width 5 height 3
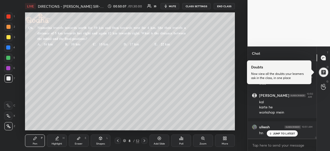
scroll to position [2791, 0]
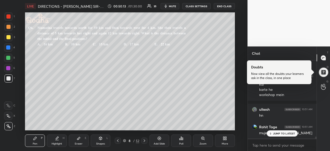
click at [282, 134] on p "JUMP TO LATEST" at bounding box center [284, 133] width 22 height 3
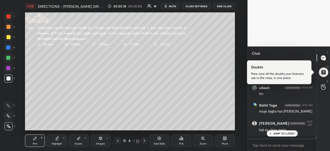
click at [279, 133] on p "JUMP TO LATEST" at bounding box center [284, 133] width 22 height 3
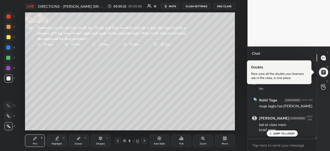
click at [280, 135] on div "JUMP TO LATEST" at bounding box center [282, 133] width 31 height 6
click at [144, 140] on icon at bounding box center [144, 140] width 4 height 4
click at [178, 138] on div "Poll" at bounding box center [181, 140] width 20 height 12
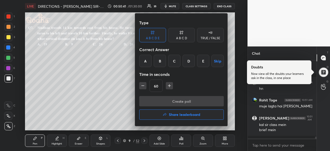
click at [209, 63] on div "A B C D E Skip" at bounding box center [181, 61] width 85 height 12
click at [205, 64] on div "E" at bounding box center [203, 61] width 12 height 12
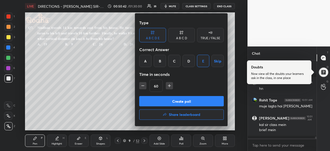
click at [181, 103] on button "Create poll" at bounding box center [181, 101] width 85 height 10
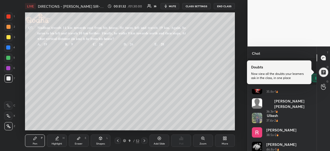
scroll to position [97, 0]
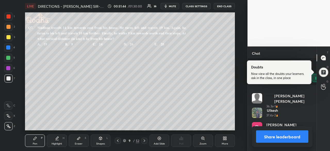
click at [286, 137] on button "Share leaderboard" at bounding box center [282, 136] width 52 height 12
type textarea "x"
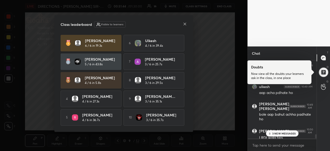
scroll to position [89, 67]
click at [185, 23] on icon at bounding box center [185, 24] width 3 height 3
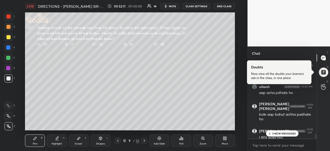
click at [9, 17] on div at bounding box center [8, 16] width 4 height 4
click at [290, 134] on p "3 NEW MESSAGES" at bounding box center [284, 133] width 24 height 3
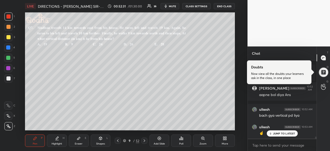
click at [285, 136] on div "JUMP TO LATEST" at bounding box center [282, 133] width 31 height 6
click at [286, 148] on p "JUMP TO LATEST" at bounding box center [284, 149] width 22 height 3
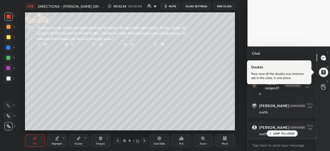
scroll to position [2884, 0]
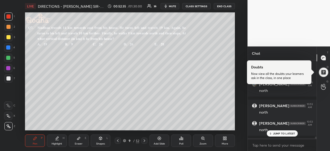
click at [10, 78] on div at bounding box center [8, 78] width 4 height 4
click at [9, 18] on div at bounding box center [8, 16] width 4 height 4
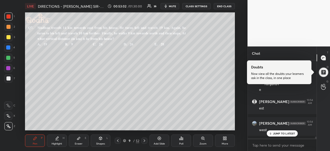
scroll to position [2984, 0]
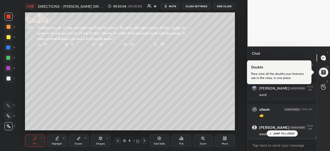
click at [9, 79] on div at bounding box center [8, 78] width 4 height 4
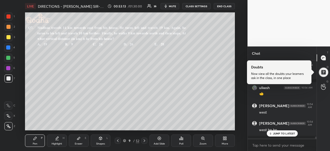
click at [9, 16] on div at bounding box center [8, 16] width 4 height 4
click at [10, 80] on div at bounding box center [8, 78] width 4 height 4
click at [10, 17] on div at bounding box center [8, 16] width 4 height 4
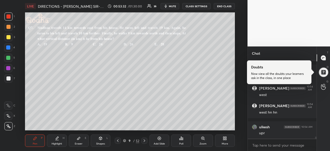
click at [11, 79] on div at bounding box center [8, 78] width 8 height 8
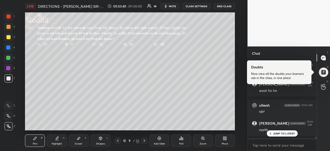
click at [9, 16] on div at bounding box center [8, 16] width 4 height 4
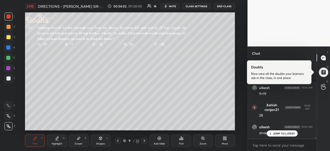
scroll to position [3128, 0]
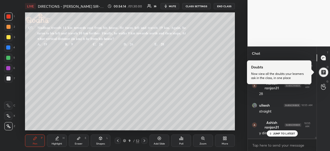
click at [9, 47] on div at bounding box center [8, 47] width 4 height 4
click at [280, 133] on p "JUMP TO LATEST" at bounding box center [284, 133] width 22 height 3
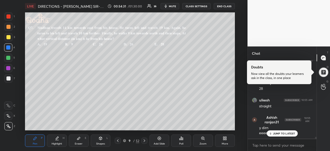
click at [284, 133] on p "JUMP TO LATEST" at bounding box center [284, 133] width 22 height 3
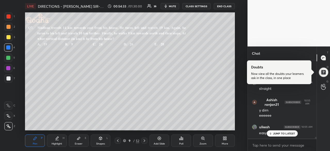
click at [279, 135] on p "JUMP TO LATEST" at bounding box center [284, 133] width 22 height 3
click at [144, 141] on icon at bounding box center [144, 140] width 4 height 4
click at [185, 139] on div "Poll" at bounding box center [181, 140] width 20 height 12
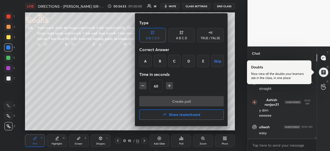
click at [158, 62] on div "B" at bounding box center [160, 61] width 12 height 12
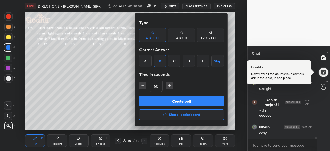
click at [170, 86] on icon "button" at bounding box center [169, 85] width 5 height 5
type input "75"
click at [174, 100] on button "Create poll" at bounding box center [181, 101] width 85 height 10
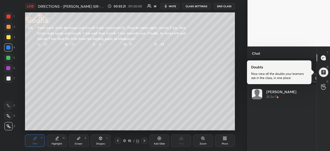
scroll to position [60, 59]
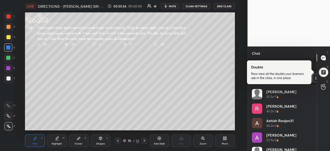
click at [7, 79] on div at bounding box center [8, 78] width 4 height 4
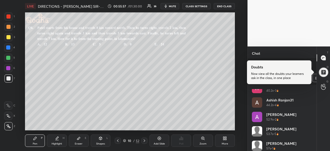
scroll to position [39, 0]
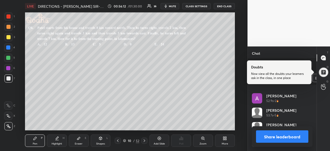
click at [289, 138] on button "Share leaderboard" at bounding box center [282, 136] width 52 height 12
type textarea "x"
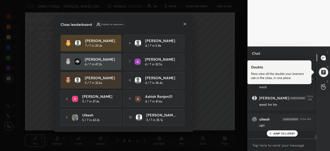
scroll to position [77, 67]
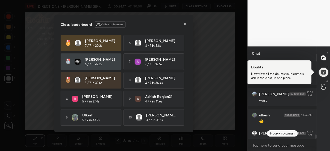
click at [185, 23] on icon at bounding box center [185, 24] width 4 height 4
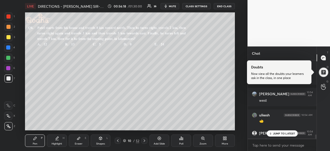
click at [289, 133] on p "JUMP TO LATEST" at bounding box center [284, 133] width 22 height 3
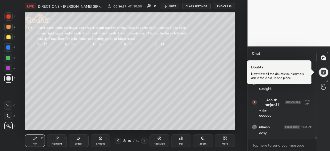
click at [8, 16] on div at bounding box center [8, 16] width 4 height 4
click at [9, 79] on div at bounding box center [8, 78] width 4 height 4
click at [9, 18] on div at bounding box center [8, 16] width 4 height 4
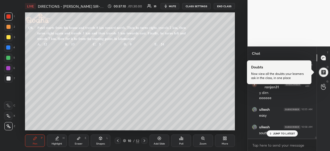
click at [275, 133] on p "JUMP TO LATEST" at bounding box center [284, 133] width 22 height 3
click at [10, 78] on div at bounding box center [8, 78] width 4 height 4
click at [10, 16] on div at bounding box center [8, 16] width 4 height 4
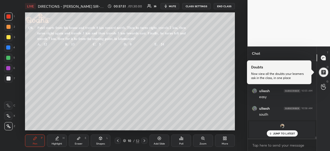
scroll to position [2967, 0]
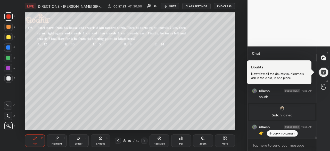
click at [10, 79] on div at bounding box center [8, 78] width 4 height 4
click at [9, 16] on div at bounding box center [8, 16] width 4 height 4
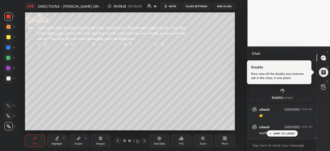
scroll to position [3006, 0]
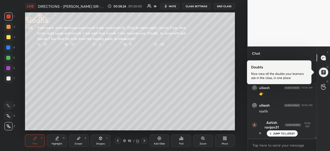
click at [276, 133] on p "JUMP TO LATEST" at bounding box center [284, 133] width 22 height 3
click at [10, 78] on div at bounding box center [8, 78] width 4 height 4
click at [7, 15] on div at bounding box center [8, 16] width 4 height 4
click at [10, 46] on div at bounding box center [8, 47] width 4 height 4
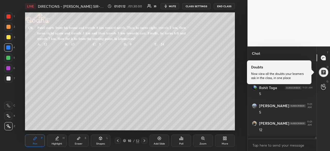
scroll to position [3234, 0]
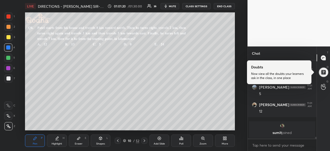
click at [6, 78] on div at bounding box center [8, 78] width 4 height 4
click at [8, 78] on div at bounding box center [8, 78] width 4 height 4
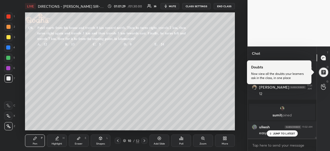
click at [274, 132] on p "JUMP TO LATEST" at bounding box center [284, 133] width 22 height 3
click at [145, 141] on icon at bounding box center [144, 140] width 4 height 4
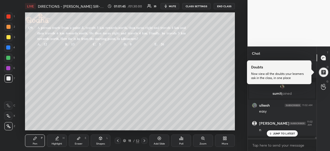
click at [180, 143] on div "Poll" at bounding box center [181, 143] width 4 height 3
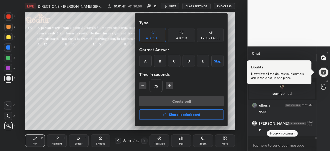
click at [189, 64] on div "D" at bounding box center [189, 61] width 12 height 12
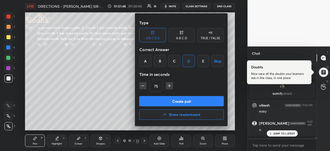
click at [143, 86] on icon "button" at bounding box center [142, 85] width 5 height 5
type input "60"
click at [181, 99] on button "Create poll" at bounding box center [181, 101] width 85 height 10
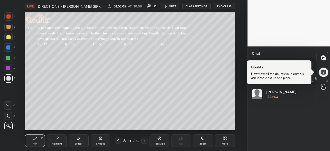
scroll to position [60, 59]
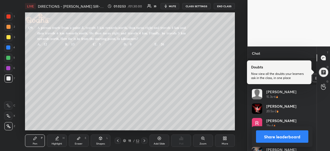
click at [287, 138] on button "Share leaderboard" at bounding box center [282, 136] width 52 height 12
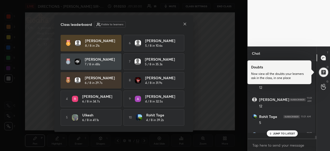
scroll to position [1, 2]
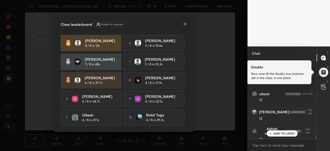
click at [287, 136] on div "JUMP TO LATEST" at bounding box center [282, 133] width 31 height 6
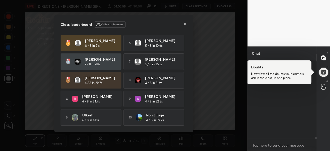
scroll to position [3205, 0]
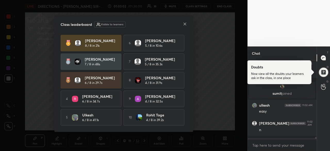
click at [187, 24] on icon at bounding box center [185, 24] width 4 height 4
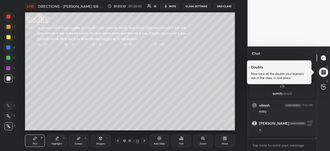
click at [80, 139] on icon at bounding box center [79, 138] width 4 height 4
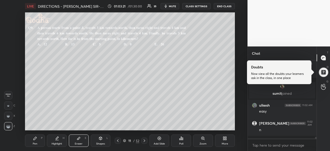
click at [36, 138] on icon at bounding box center [35, 138] width 4 height 4
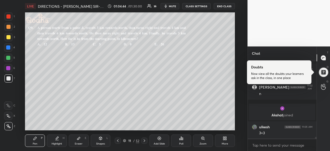
scroll to position [3195, 0]
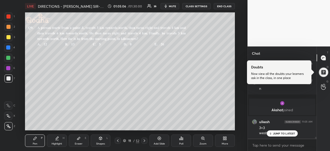
click at [9, 16] on div at bounding box center [8, 16] width 4 height 4
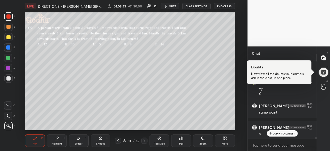
scroll to position [3279, 0]
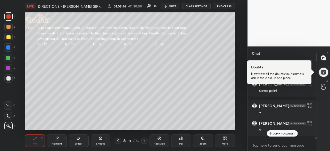
click at [286, 133] on p "JUMP TO LATEST" at bounding box center [284, 133] width 22 height 3
click at [145, 139] on icon at bounding box center [144, 140] width 4 height 4
click at [9, 79] on div at bounding box center [8, 78] width 4 height 4
click at [182, 141] on div "Poll" at bounding box center [181, 140] width 20 height 12
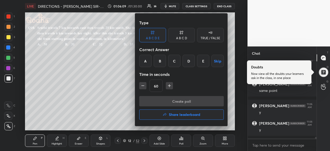
click at [162, 63] on div "B" at bounding box center [160, 61] width 12 height 12
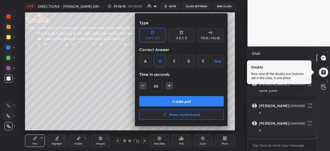
click at [181, 102] on button "Create poll" at bounding box center [181, 101] width 85 height 10
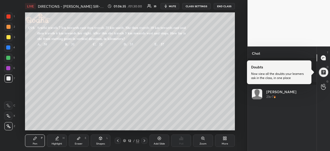
scroll to position [60, 59]
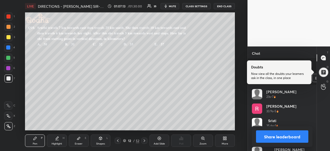
click at [298, 133] on button "Share leaderboard" at bounding box center [282, 136] width 52 height 12
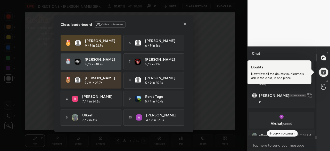
scroll to position [77, 67]
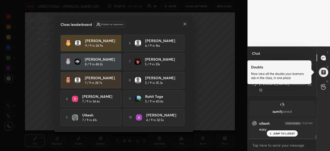
click at [185, 22] on icon at bounding box center [185, 24] width 4 height 4
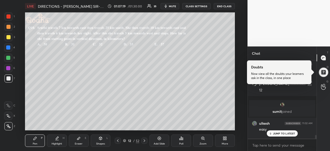
click at [283, 133] on p "JUMP TO LATEST" at bounding box center [284, 133] width 22 height 3
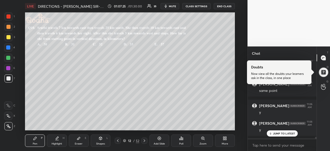
scroll to position [3309, 0]
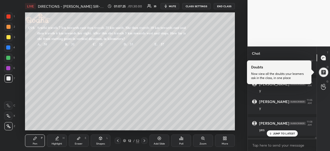
click at [81, 139] on div "Eraser E" at bounding box center [79, 140] width 20 height 12
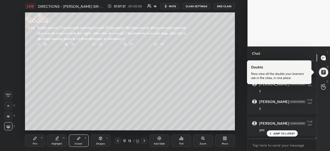
click at [34, 144] on div "Pen" at bounding box center [35, 143] width 5 height 3
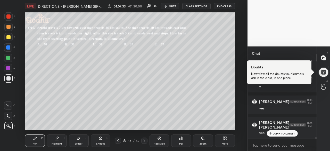
scroll to position [3352, 0]
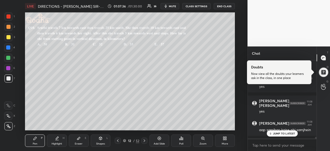
click at [272, 132] on icon at bounding box center [270, 133] width 3 height 3
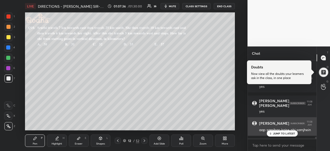
scroll to position [3370, 0]
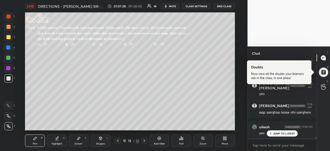
click at [284, 131] on div "JUMP TO LATEST" at bounding box center [282, 133] width 31 height 6
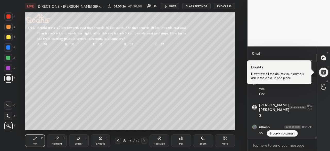
scroll to position [3432, 0]
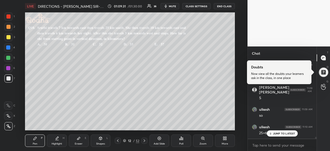
click at [7, 57] on div at bounding box center [8, 58] width 4 height 4
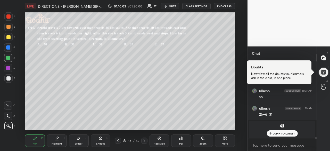
click at [276, 132] on p "JUMP TO LATEST" at bounding box center [284, 133] width 22 height 3
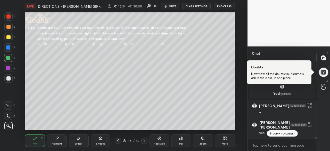
scroll to position [3507, 0]
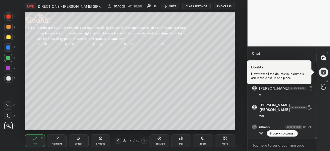
click at [284, 133] on p "JUMP TO LATEST" at bounding box center [284, 133] width 22 height 3
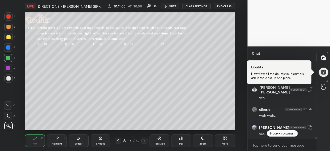
click at [282, 134] on p "JUMP TO LATEST" at bounding box center [284, 133] width 22 height 3
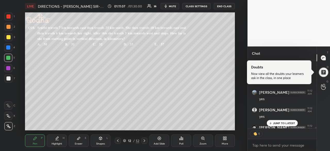
scroll to position [3670, 0]
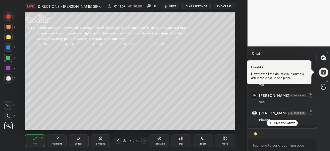
click at [143, 142] on icon at bounding box center [144, 140] width 4 height 4
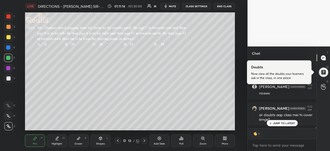
click at [282, 123] on p "JUMP TO LATEST" at bounding box center [284, 122] width 22 height 3
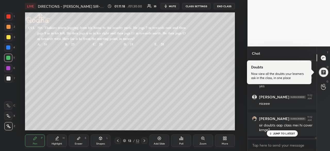
scroll to position [3708, 0]
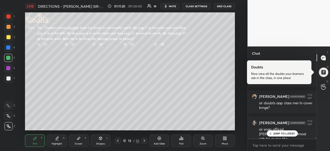
click at [282, 134] on p "JUMP TO LATEST" at bounding box center [284, 133] width 22 height 3
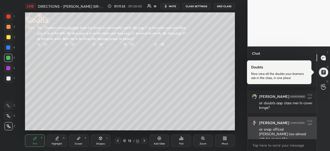
scroll to position [3730, 0]
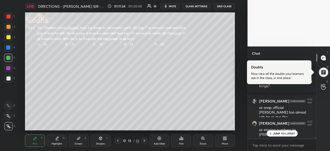
click at [289, 134] on p "JUMP TO LATEST" at bounding box center [284, 133] width 22 height 3
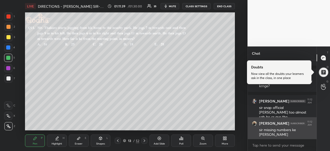
scroll to position [3751, 0]
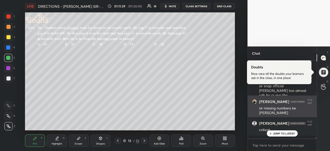
click at [289, 134] on p "JUMP TO LATEST" at bounding box center [284, 133] width 22 height 3
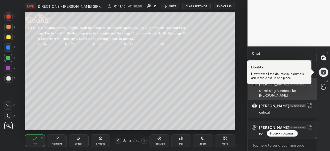
click at [289, 134] on p "JUMP TO LATEST" at bounding box center [284, 133] width 22 height 3
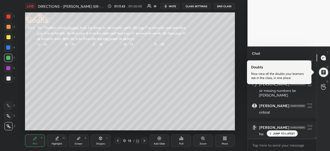
click at [283, 133] on p "JUMP TO LATEST" at bounding box center [284, 133] width 22 height 3
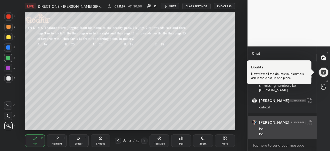
scroll to position [3792, 0]
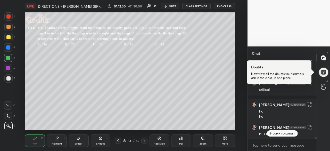
click at [281, 133] on p "JUMP TO LATEST" at bounding box center [284, 133] width 22 height 3
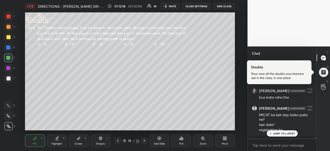
scroll to position [3847, 0]
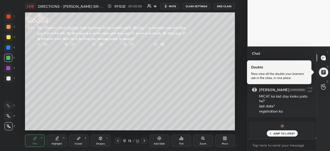
click at [288, 135] on p "JUMP TO LATEST" at bounding box center [284, 133] width 22 height 3
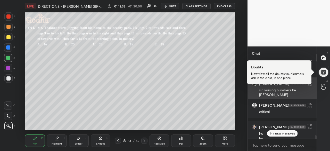
scroll to position [3744, 0]
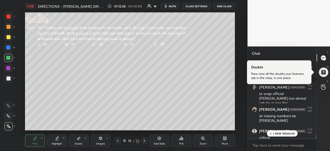
click at [285, 133] on p "1 NEW MESSAGE" at bounding box center [284, 133] width 22 height 3
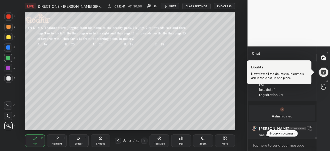
scroll to position [3864, 0]
click at [283, 132] on p "JUMP TO LATEST" at bounding box center [284, 133] width 22 height 3
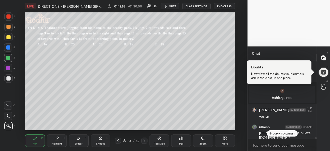
click at [283, 134] on p "JUMP TO LATEST" at bounding box center [284, 133] width 22 height 3
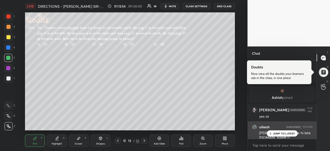
scroll to position [3908, 0]
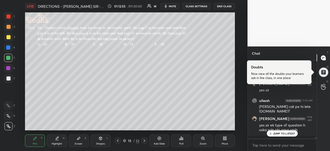
click at [281, 134] on p "JUMP TO LATEST" at bounding box center [284, 133] width 22 height 3
click at [282, 132] on p "JUMP TO LATEST" at bounding box center [284, 133] width 22 height 3
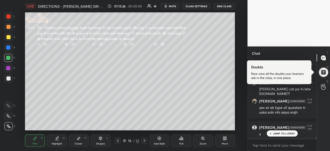
scroll to position [3947, 0]
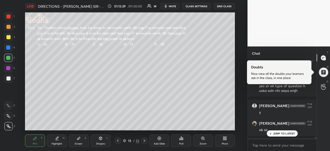
click at [9, 78] on div at bounding box center [8, 78] width 4 height 4
click at [284, 133] on p "JUMP TO LATEST" at bounding box center [284, 133] width 22 height 3
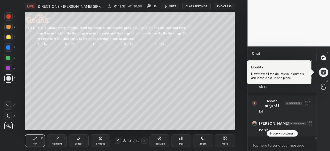
scroll to position [4008, 0]
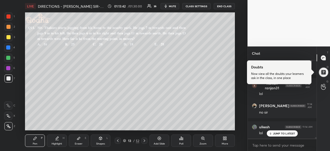
click at [180, 142] on div "Poll" at bounding box center [181, 140] width 20 height 12
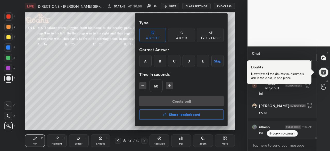
scroll to position [4030, 0]
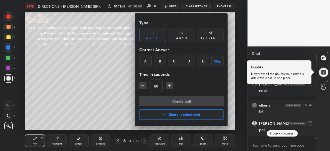
click at [178, 64] on div "C" at bounding box center [174, 61] width 12 height 12
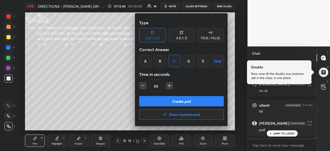
click at [189, 100] on button "Create poll" at bounding box center [181, 101] width 85 height 10
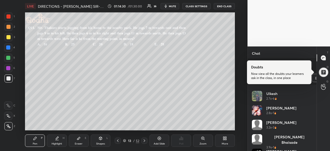
scroll to position [241, 0]
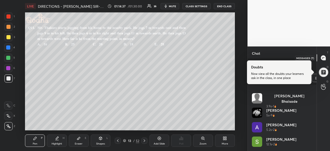
click at [323, 57] on icon at bounding box center [323, 57] width 5 height 5
click at [314, 76] on div "Poll END POLL 6 sec A 4% B 0% C 92% D 4% E 0%" at bounding box center [282, 71] width 69 height 27
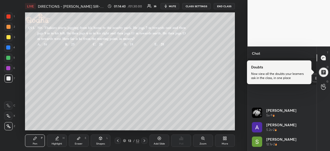
scroll to position [285, 0]
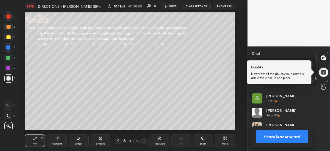
click at [290, 137] on button "Share leaderboard" at bounding box center [282, 136] width 52 height 12
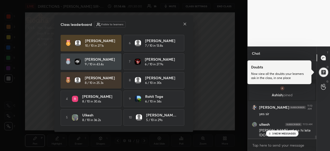
scroll to position [89, 67]
click at [185, 22] on icon at bounding box center [185, 24] width 4 height 4
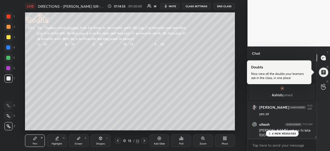
drag, startPoint x: 278, startPoint y: 131, endPoint x: 279, endPoint y: 134, distance: 2.7
click at [278, 132] on p "4 NEW MESSAGES" at bounding box center [284, 133] width 24 height 3
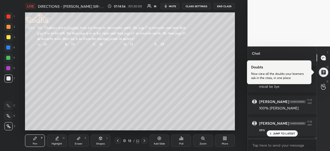
click at [281, 134] on p "JUMP TO LATEST" at bounding box center [284, 133] width 22 height 3
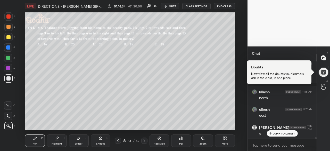
scroll to position [3958, 0]
click at [283, 134] on p "JUMP TO LATEST" at bounding box center [284, 133] width 22 height 3
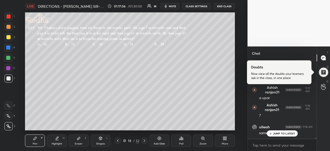
scroll to position [4019, 0]
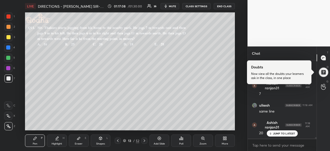
click at [9, 48] on div at bounding box center [8, 47] width 4 height 4
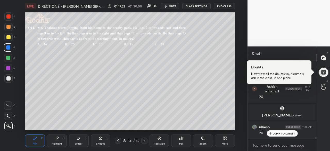
scroll to position [4077, 0]
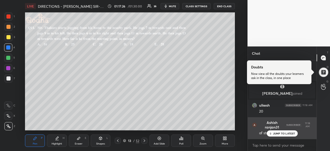
click at [280, 136] on div "JUMP TO LATEST" at bounding box center [282, 133] width 31 height 6
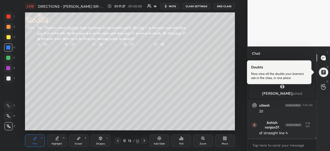
click at [79, 139] on icon at bounding box center [78, 138] width 3 height 3
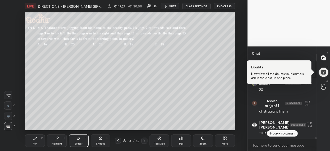
scroll to position [4116, 0]
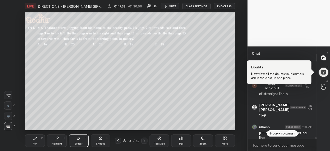
click at [35, 142] on div "Pen P" at bounding box center [35, 140] width 20 height 12
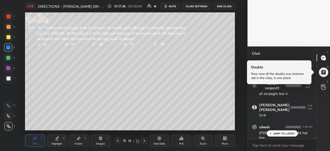
click at [40, 141] on div "Pen P" at bounding box center [35, 140] width 20 height 12
click at [9, 80] on div at bounding box center [8, 78] width 4 height 4
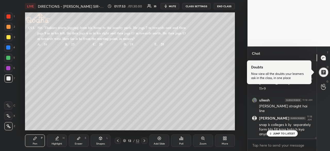
scroll to position [4164, 0]
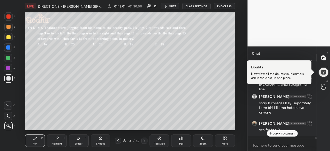
click at [7, 48] on div at bounding box center [8, 47] width 4 height 4
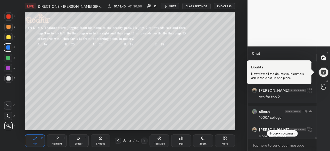
scroll to position [4247, 0]
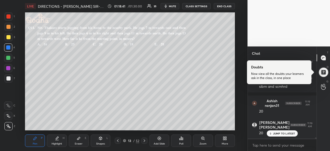
click at [283, 131] on div "JUMP TO LATEST" at bounding box center [282, 133] width 31 height 6
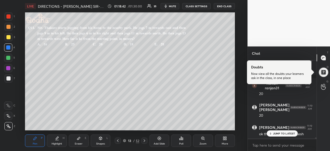
click at [285, 134] on p "JUMP TO LATEST" at bounding box center [284, 133] width 22 height 3
click at [146, 141] on icon at bounding box center [144, 140] width 4 height 4
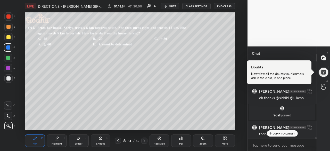
click at [280, 132] on p "JUMP TO LATEST" at bounding box center [284, 133] width 22 height 3
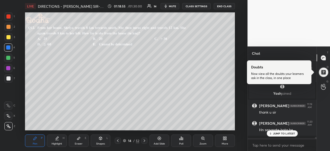
scroll to position [4084, 0]
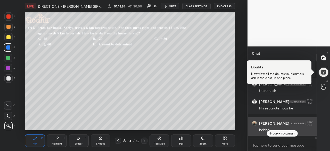
click at [283, 133] on div "JUMP TO LATEST" at bounding box center [282, 133] width 31 height 6
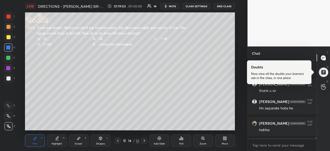
click at [183, 142] on div "Poll" at bounding box center [181, 140] width 20 height 12
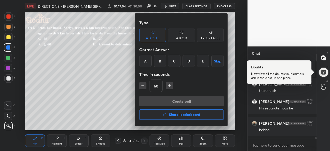
click at [161, 65] on div "B" at bounding box center [160, 61] width 12 height 12
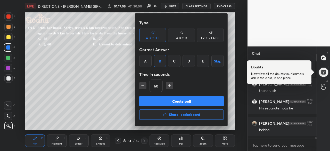
click at [179, 100] on button "Create poll" at bounding box center [181, 101] width 85 height 10
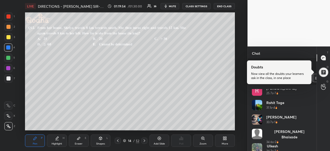
scroll to position [39, 0]
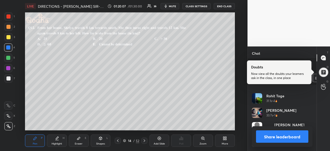
click at [282, 133] on button "Share leaderboard" at bounding box center [282, 136] width 52 height 12
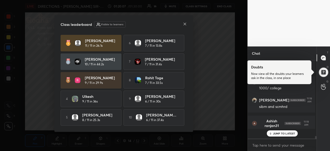
scroll to position [72, 66]
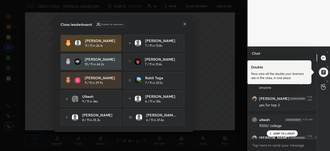
click at [285, 132] on p "JUMP TO LATEST" at bounding box center [284, 133] width 22 height 3
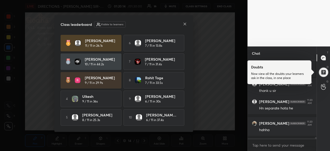
click at [183, 22] on icon at bounding box center [185, 24] width 4 height 4
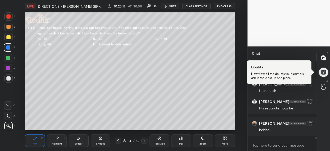
click at [8, 79] on div at bounding box center [8, 78] width 4 height 4
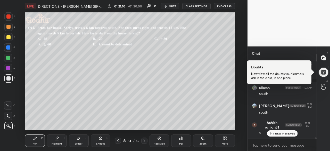
scroll to position [4281, 0]
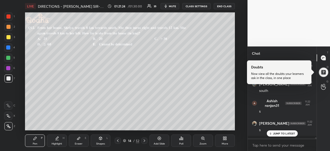
click at [7, 46] on div at bounding box center [8, 47] width 4 height 4
click at [9, 59] on div at bounding box center [8, 58] width 4 height 4
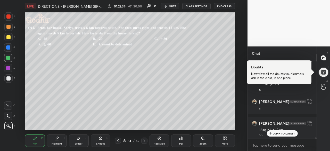
scroll to position [4308, 0]
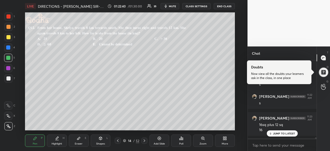
click at [8, 67] on div at bounding box center [8, 68] width 4 height 4
click at [7, 36] on div at bounding box center [8, 37] width 4 height 4
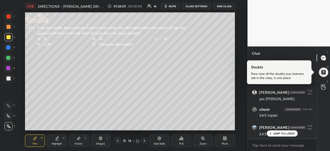
scroll to position [4510, 0]
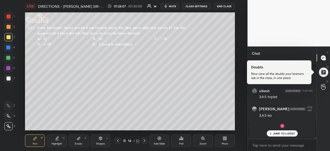
click at [9, 78] on div at bounding box center [8, 78] width 4 height 4
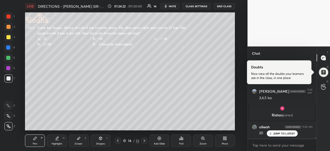
click at [10, 59] on div at bounding box center [8, 58] width 4 height 4
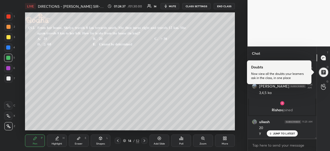
click at [9, 48] on div at bounding box center [8, 47] width 4 height 4
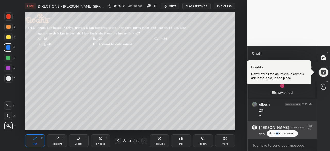
click at [278, 135] on div "JUMP TO LATEST" at bounding box center [282, 133] width 31 height 6
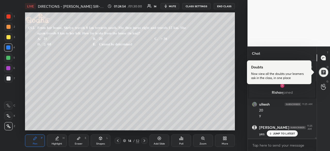
scroll to position [4572, 0]
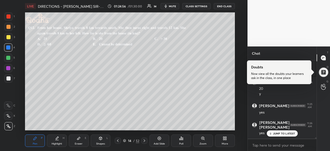
click at [143, 141] on icon at bounding box center [144, 140] width 4 height 4
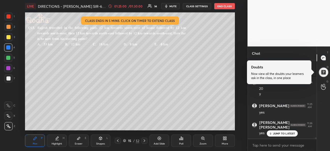
click at [272, 134] on icon at bounding box center [270, 133] width 3 height 3
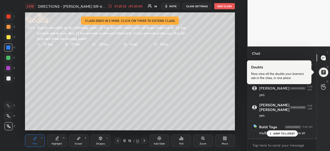
click at [140, 6] on div "/ 01:30:00" at bounding box center [136, 6] width 16 height 3
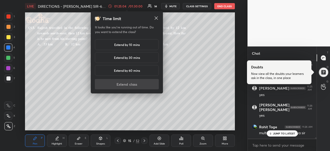
click at [133, 47] on h5 "Extend by 10 mins" at bounding box center [127, 44] width 26 height 5
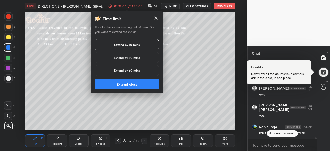
click at [129, 83] on button "Extend class" at bounding box center [127, 84] width 64 height 10
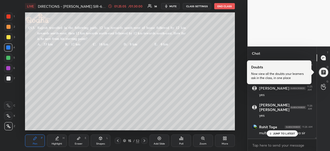
click at [284, 132] on p "JUMP TO LATEST" at bounding box center [284, 133] width 22 height 3
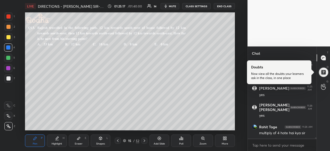
click at [185, 140] on div "Poll" at bounding box center [181, 140] width 20 height 12
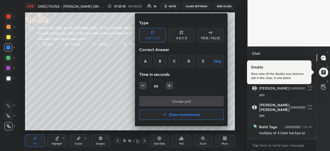
click at [201, 60] on div "E" at bounding box center [203, 61] width 12 height 12
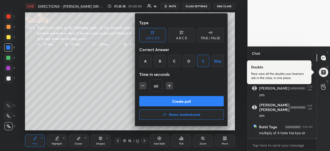
click at [198, 102] on button "Create poll" at bounding box center [181, 101] width 85 height 10
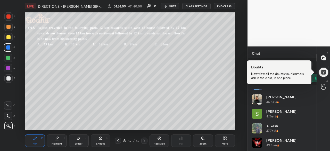
scroll to position [126, 0]
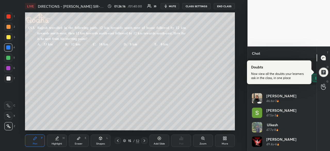
click at [7, 80] on div at bounding box center [8, 78] width 4 height 4
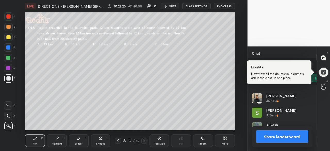
click at [276, 136] on button "Share leaderboard" at bounding box center [282, 136] width 52 height 12
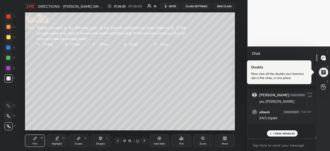
scroll to position [71, 66]
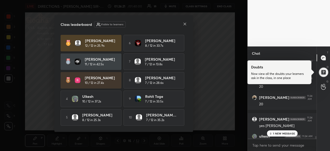
click at [280, 134] on p "1 NEW MESSAGE" at bounding box center [284, 133] width 22 height 3
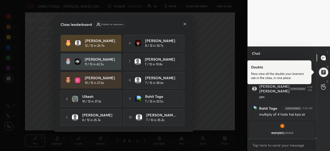
click at [187, 24] on icon at bounding box center [185, 24] width 4 height 4
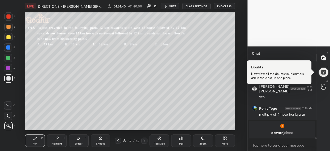
scroll to position [4453, 0]
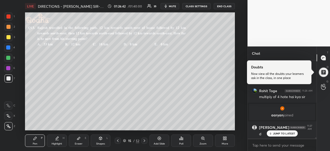
click at [9, 39] on div at bounding box center [8, 37] width 4 height 4
click at [8, 78] on div at bounding box center [8, 78] width 4 height 4
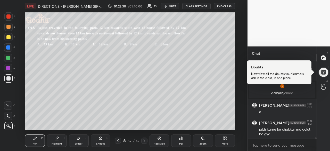
click at [8, 78] on div at bounding box center [8, 78] width 4 height 4
click at [6, 58] on div at bounding box center [8, 58] width 4 height 4
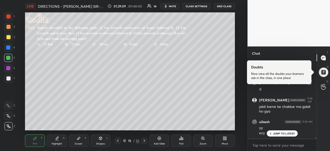
scroll to position [4515, 0]
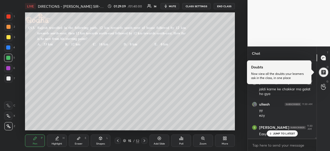
click at [287, 131] on div "JUMP TO LATEST" at bounding box center [282, 133] width 31 height 6
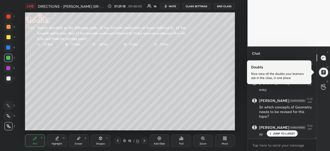
scroll to position [4594, 0]
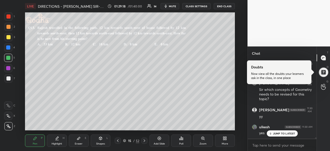
click at [290, 133] on p "JUMP TO LATEST" at bounding box center [284, 133] width 22 height 3
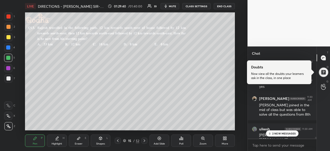
scroll to position [4643, 0]
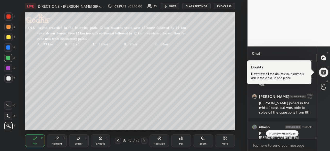
click at [282, 133] on p "2 NEW MESSAGES" at bounding box center [284, 133] width 24 height 3
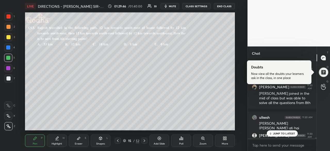
scroll to position [4660, 0]
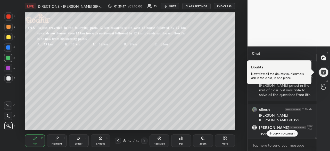
click at [278, 131] on div "JUMP TO LATEST" at bounding box center [282, 133] width 31 height 6
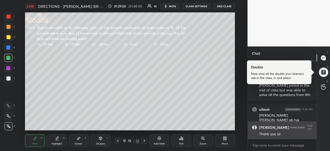
scroll to position [4678, 0]
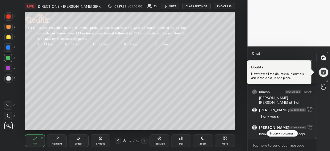
click at [282, 132] on p "JUMP TO LATEST" at bounding box center [284, 133] width 22 height 3
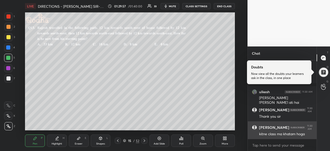
scroll to position [4700, 0]
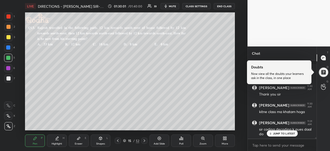
click at [285, 134] on p "JUMP TO LATEST" at bounding box center [284, 133] width 22 height 3
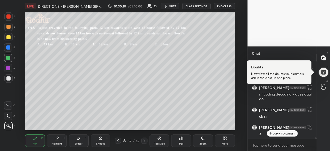
scroll to position [4753, 0]
click at [143, 142] on icon at bounding box center [144, 140] width 4 height 4
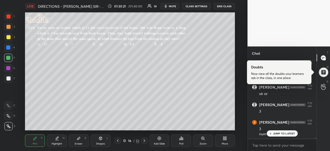
scroll to position [4775, 0]
click at [285, 135] on p "JUMP TO LATEST" at bounding box center [284, 133] width 22 height 3
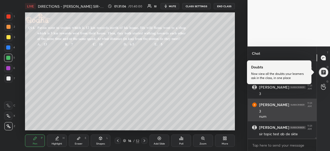
scroll to position [4793, 0]
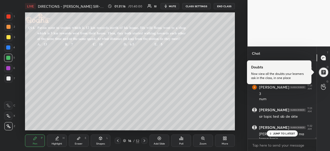
click at [290, 134] on p "JUMP TO LATEST" at bounding box center [284, 133] width 22 height 3
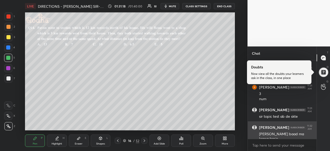
scroll to position [4815, 0]
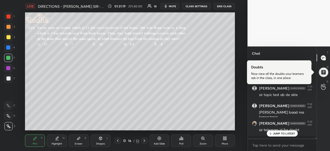
click at [285, 134] on p "JUMP TO LATEST" at bounding box center [284, 133] width 22 height 3
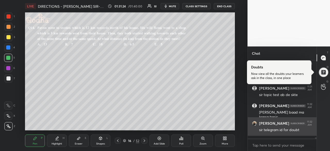
scroll to position [4837, 0]
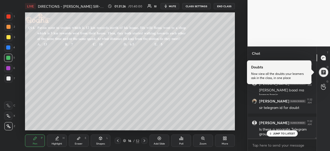
click at [282, 133] on p "JUMP TO LATEST" at bounding box center [284, 133] width 22 height 3
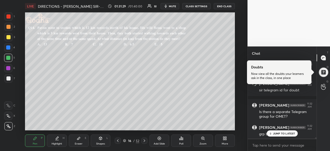
click at [9, 75] on div at bounding box center [8, 78] width 8 height 8
click at [274, 131] on div "JUMP TO LATEST" at bounding box center [282, 133] width 31 height 6
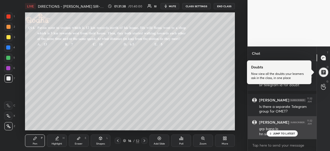
scroll to position [4881, 0]
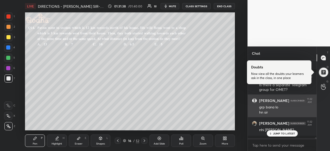
click at [272, 135] on div "JUMP TO LATEST" at bounding box center [282, 133] width 31 height 6
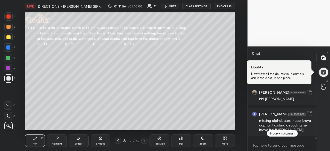
scroll to position [4934, 0]
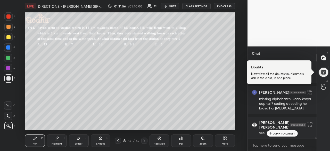
click at [286, 134] on p "JUMP TO LATEST" at bounding box center [284, 133] width 22 height 3
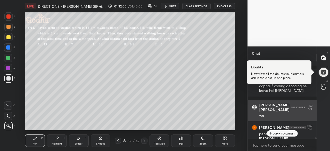
scroll to position [4926, 0]
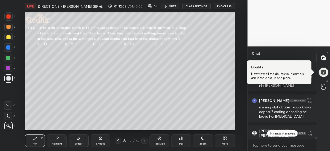
click at [282, 133] on p "1 NEW MESSAGE" at bounding box center [284, 133] width 22 height 3
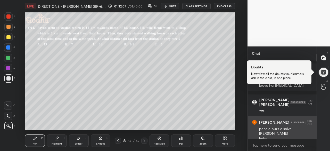
scroll to position [4979, 0]
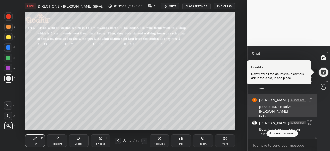
click at [284, 133] on p "JUMP TO LATEST" at bounding box center [284, 133] width 22 height 3
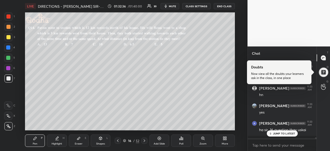
scroll to position [5118, 0]
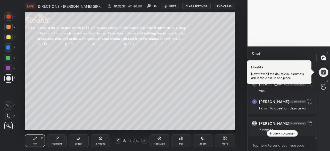
click at [284, 132] on p "JUMP TO LATEST" at bounding box center [284, 133] width 22 height 3
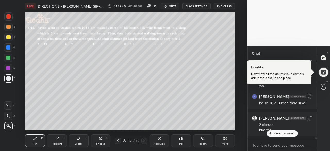
click at [285, 133] on p "JUMP TO LATEST" at bounding box center [284, 133] width 22 height 3
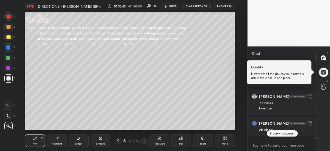
scroll to position [5162, 0]
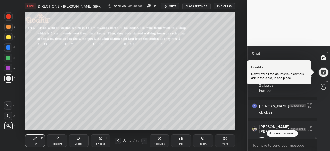
click at [285, 134] on p "JUMP TO LATEST" at bounding box center [284, 133] width 22 height 3
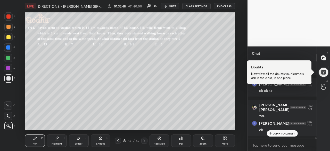
click at [285, 134] on p "JUMP TO LATEST" at bounding box center [284, 133] width 22 height 3
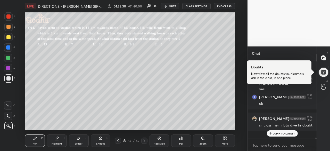
click at [278, 133] on p "JUMP TO LATEST" at bounding box center [284, 133] width 22 height 3
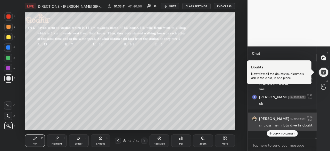
scroll to position [5236, 0]
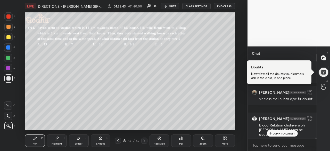
click at [286, 134] on p "JUMP TO LATEST" at bounding box center [284, 133] width 22 height 3
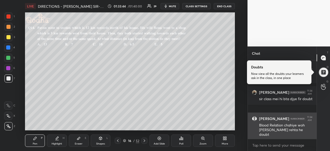
scroll to position [5254, 0]
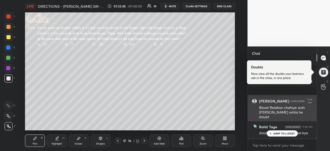
click at [286, 136] on div "JUMP TO LATEST" at bounding box center [282, 133] width 31 height 6
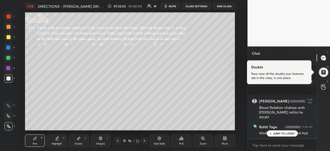
click at [280, 134] on p "JUMP TO LATEST" at bounding box center [284, 133] width 22 height 3
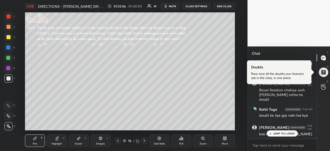
scroll to position [5311, 0]
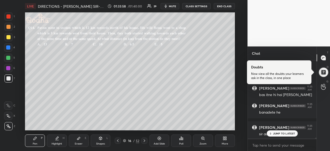
click at [288, 135] on p "JUMP TO LATEST" at bounding box center [284, 133] width 22 height 3
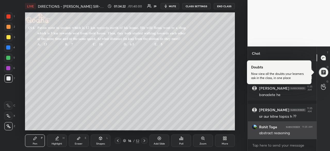
scroll to position [5359, 0]
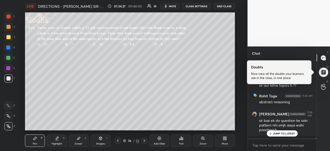
click at [277, 132] on p "JUMP TO LATEST" at bounding box center [284, 133] width 22 height 3
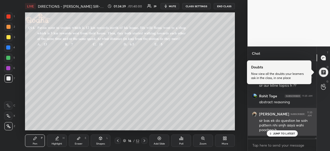
scroll to position [5377, 0]
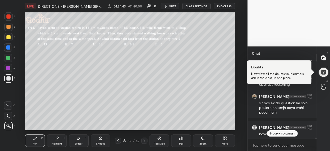
click at [286, 134] on p "JUMP TO LATEST" at bounding box center [284, 133] width 22 height 3
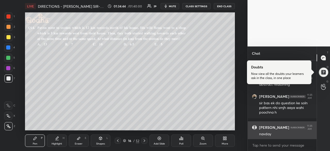
scroll to position [5398, 0]
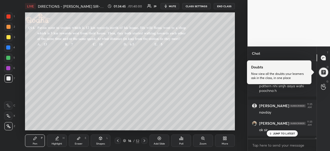
click at [291, 133] on p "JUMP TO LATEST" at bounding box center [284, 133] width 22 height 3
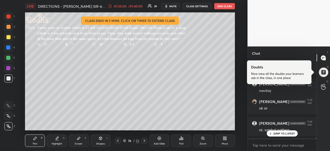
scroll to position [5438, 0]
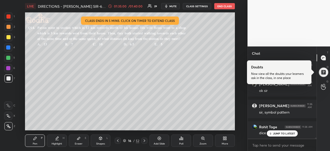
click at [277, 132] on p "JUMP TO LATEST" at bounding box center [284, 133] width 22 height 3
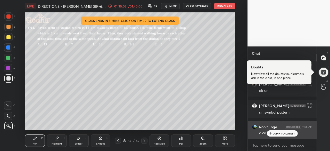
scroll to position [5459, 0]
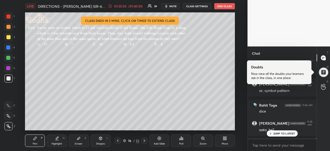
click at [277, 133] on p "JUMP TO LATEST" at bounding box center [284, 133] width 22 height 3
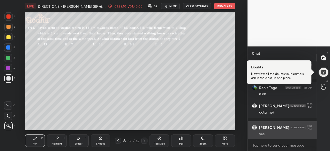
scroll to position [5482, 0]
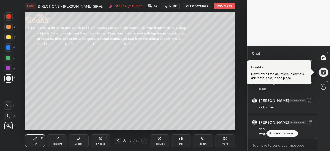
click at [287, 133] on p "JUMP TO LATEST" at bounding box center [284, 133] width 22 height 3
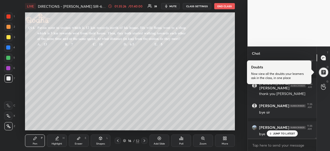
scroll to position [5587, 0]
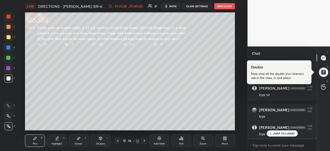
click at [282, 134] on p "JUMP TO LATEST" at bounding box center [284, 133] width 22 height 3
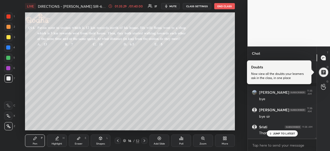
click at [284, 136] on div "JUMP TO LATEST" at bounding box center [282, 133] width 31 height 6
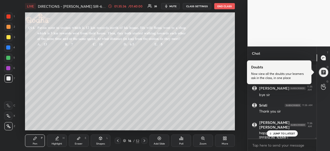
scroll to position [5644, 0]
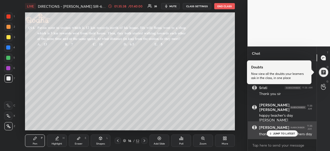
click at [285, 134] on p "JUMP TO LATEST" at bounding box center [284, 133] width 22 height 3
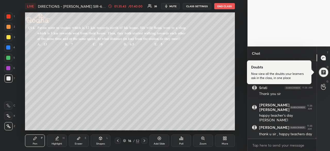
scroll to position [5661, 0]
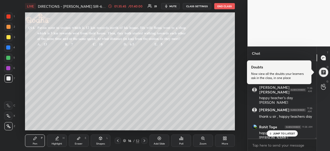
click at [226, 6] on button "END CLASS" at bounding box center [224, 6] width 21 height 6
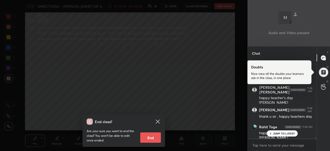
click at [150, 138] on button "End" at bounding box center [150, 137] width 21 height 10
type textarea "x"
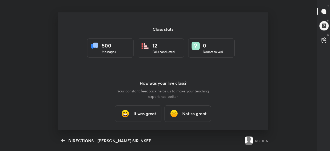
scroll to position [2, 0]
